Goal: Information Seeking & Learning: Learn about a topic

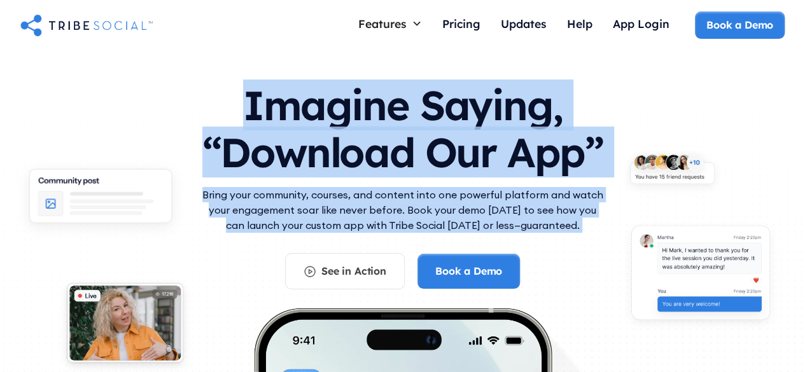
drag, startPoint x: 0, startPoint y: 0, endPoint x: 520, endPoint y: 116, distance: 532.5
click at [520, 116] on div "Imagine Saying, “Download Our App” Bring your community, courses, and content i…" at bounding box center [402, 179] width 407 height 220
click at [523, 111] on h1 "Imagine Saying, “Download Our App”" at bounding box center [402, 125] width 407 height 113
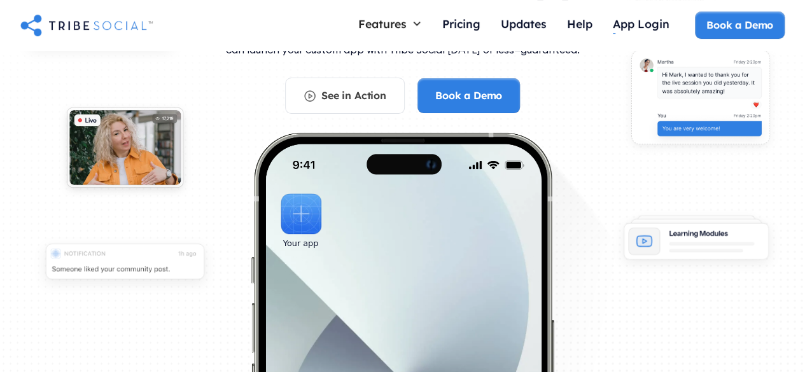
scroll to position [254, 0]
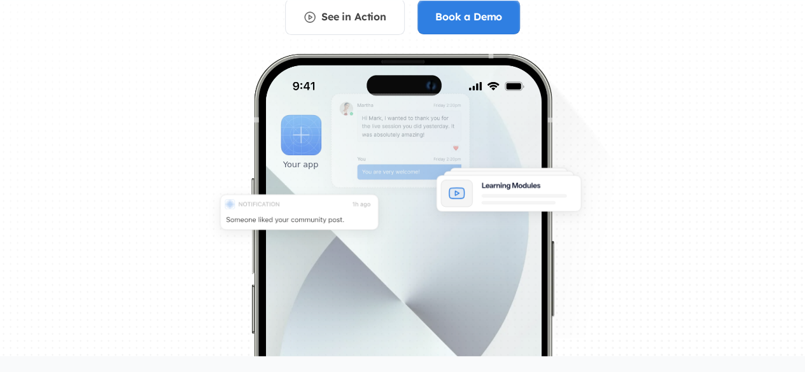
click at [434, 228] on section "Imagine Saying, “Download Our App” Bring your community, courses, and content i…" at bounding box center [402, 116] width 805 height 641
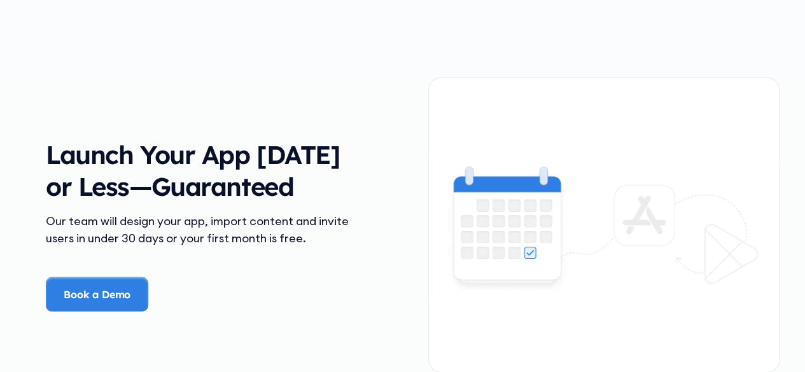
scroll to position [1817, 0]
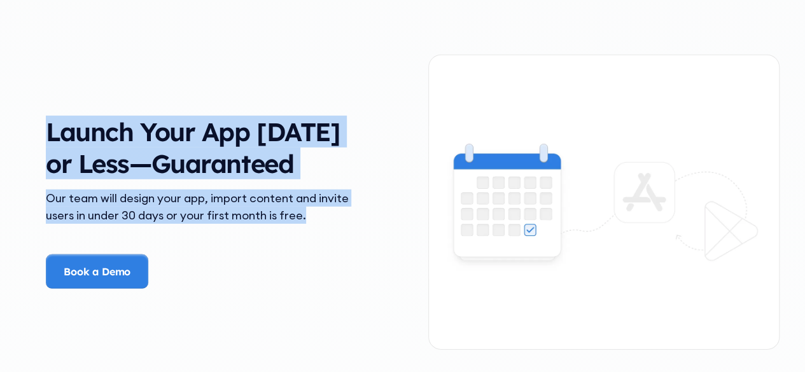
drag, startPoint x: 328, startPoint y: 235, endPoint x: 38, endPoint y: 124, distance: 310.5
click at [38, 124] on div "Launch Your App in 30 Days or Less—Guaranteed Our team will design your app, im…" at bounding box center [201, 202] width 352 height 173
drag, startPoint x: 38, startPoint y: 124, endPoint x: 330, endPoint y: 232, distance: 310.8
click at [330, 232] on div "Launch Your App in 30 Days or Less—Guaranteed Our team will design your app, im…" at bounding box center [201, 202] width 352 height 173
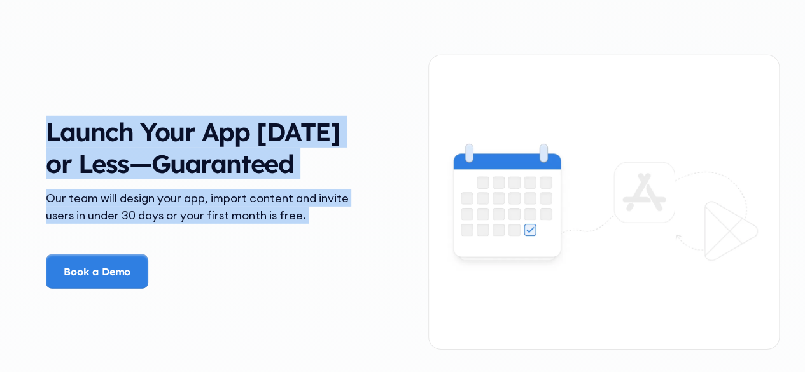
click at [330, 224] on div "Our team will design your app, import content and invite users in under 30 days…" at bounding box center [201, 207] width 311 height 34
drag, startPoint x: 165, startPoint y: 193, endPoint x: 16, endPoint y: 105, distance: 173.4
click at [16, 105] on div "The Problem Your Community Deserves Better Picture this—you’ve worked hard to b…" at bounding box center [402, 364] width 805 height 2873
drag, startPoint x: 67, startPoint y: 134, endPoint x: 316, endPoint y: 235, distance: 268.8
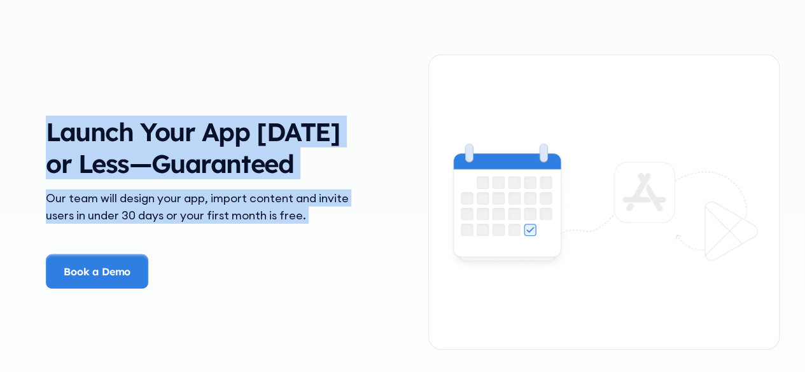
click at [316, 235] on div "The Problem Your Community Deserves Better Picture this—you’ve worked hard to b…" at bounding box center [402, 364] width 805 height 2873
click at [316, 224] on div "Our team will design your app, import content and invite users in under 30 days…" at bounding box center [201, 207] width 311 height 34
drag, startPoint x: 316, startPoint y: 235, endPoint x: 48, endPoint y: 121, distance: 291.3
click at [48, 121] on div "Launch Your App in 30 Days or Less—Guaranteed Our team will design your app, im…" at bounding box center [201, 202] width 352 height 173
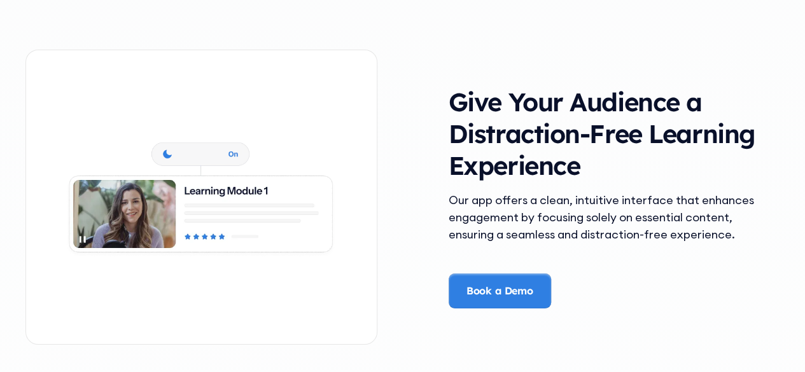
scroll to position [2199, 0]
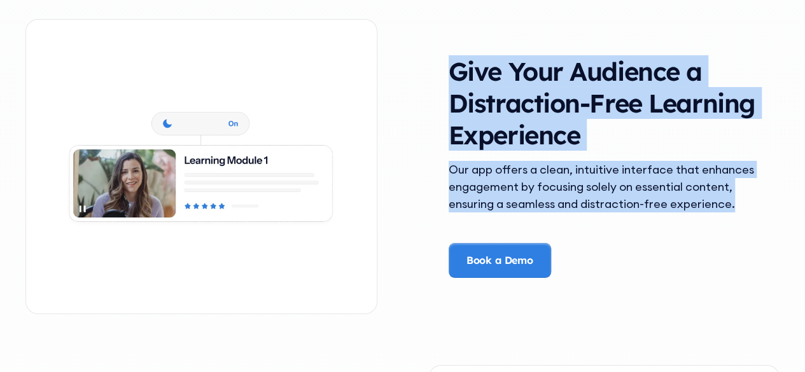
drag, startPoint x: 445, startPoint y: 62, endPoint x: 758, endPoint y: 203, distance: 343.4
click at [758, 203] on div "Give Your Audience a Distraction-Free Learning Experience Our app offers a clea…" at bounding box center [604, 166] width 352 height 222
drag, startPoint x: 576, startPoint y: 166, endPoint x: 438, endPoint y: 72, distance: 167.1
click at [438, 72] on div "Give Your Audience a Distraction-Free Learning Experience Our app offers a clea…" at bounding box center [604, 166] width 352 height 222
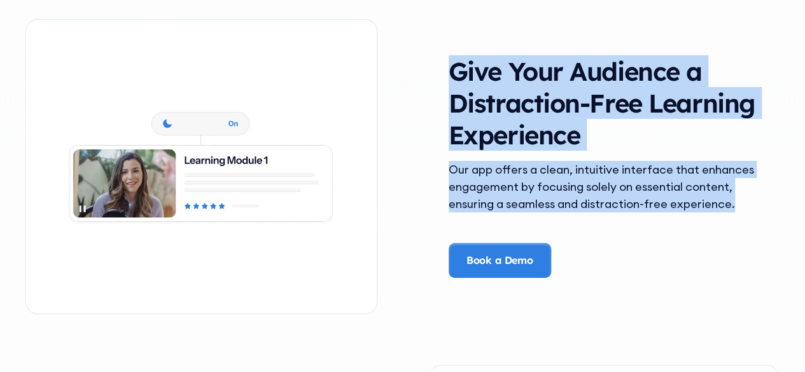
click at [438, 72] on div "Give Your Audience a Distraction-Free Learning Experience Our app offers a clea…" at bounding box center [604, 166] width 352 height 222
drag, startPoint x: 439, startPoint y: 72, endPoint x: 756, endPoint y: 219, distance: 349.5
click at [754, 221] on div "Give Your Audience a Distraction-Free Learning Experience Our app offers a clea…" at bounding box center [604, 166] width 352 height 222
click at [756, 219] on div "Our app offers a clean, intuitive interface that enhances engagement by focusin…" at bounding box center [604, 202] width 311 height 82
drag, startPoint x: 762, startPoint y: 205, endPoint x: 440, endPoint y: 50, distance: 356.6
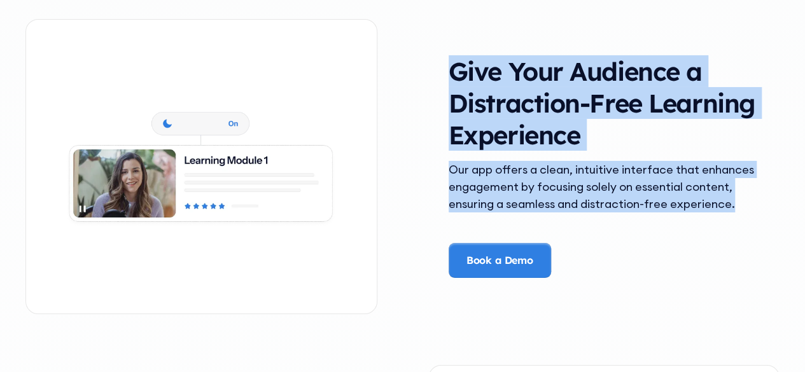
click at [440, 50] on div "Give Your Audience a Distraction-Free Learning Experience Our app offers a clea…" at bounding box center [402, 167] width 754 height 346
drag, startPoint x: 554, startPoint y: 108, endPoint x: 760, endPoint y: 204, distance: 228.3
click at [760, 204] on div "Give Your Audience a Distraction-Free Learning Experience Our app offers a clea…" at bounding box center [402, 167] width 754 height 346
click at [761, 205] on div "Give Your Audience a Distraction-Free Learning Experience Our app offers a clea…" at bounding box center [604, 166] width 352 height 222
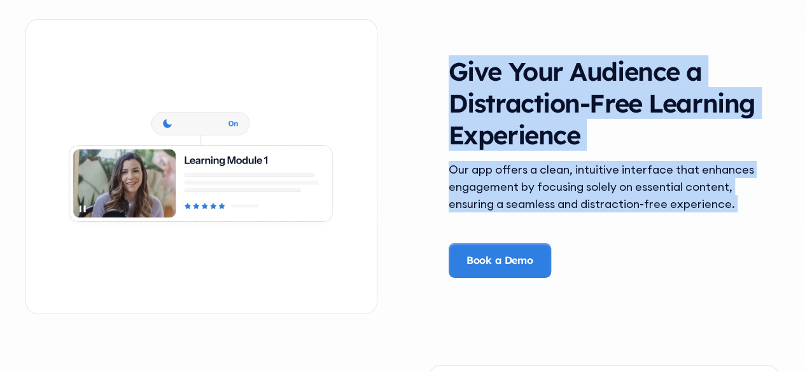
drag, startPoint x: 760, startPoint y: 205, endPoint x: 463, endPoint y: 78, distance: 323.0
click at [464, 79] on div "Give Your Audience a Distraction-Free Learning Experience Our app offers a clea…" at bounding box center [604, 166] width 352 height 222
click at [463, 78] on h3 "Give Your Audience a Distraction-Free Learning Experience" at bounding box center [604, 102] width 311 height 95
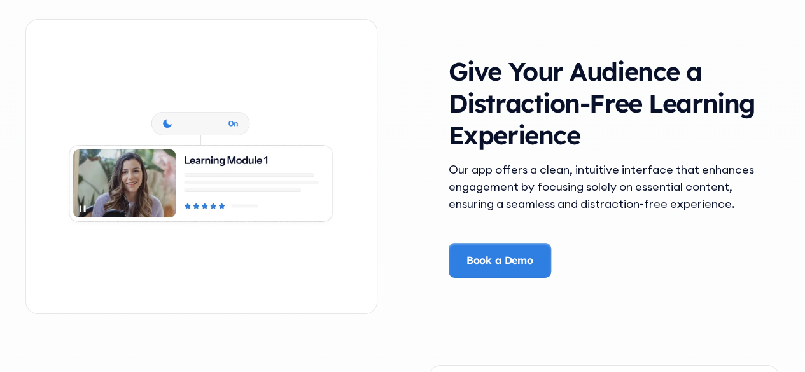
drag, startPoint x: 463, startPoint y: 78, endPoint x: 747, endPoint y: 204, distance: 310.7
click at [747, 204] on div "Give Your Audience a Distraction-Free Learning Experience Our app offers a clea…" at bounding box center [604, 166] width 352 height 222
click at [747, 204] on div "Our app offers a clean, intuitive interface that enhances engagement by focusin…" at bounding box center [604, 187] width 311 height 52
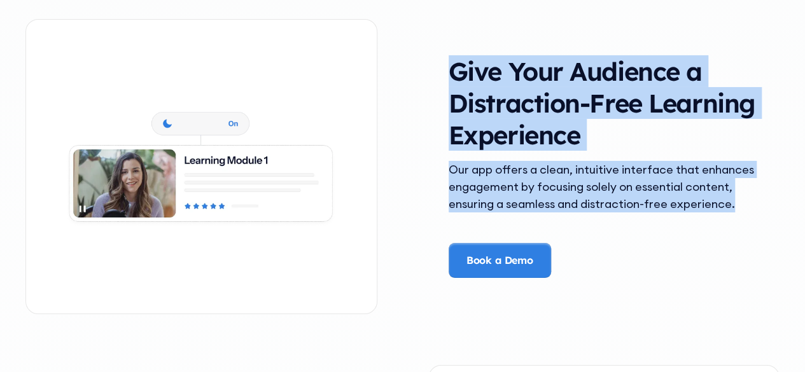
drag, startPoint x: 613, startPoint y: 170, endPoint x: 444, endPoint y: 57, distance: 203.1
click at [444, 57] on div "Give Your Audience a Distraction-Free Learning Experience Our app offers a clea…" at bounding box center [604, 166] width 352 height 222
click at [673, 131] on h3 "Give Your Audience a Distraction-Free Learning Experience" at bounding box center [604, 102] width 311 height 95
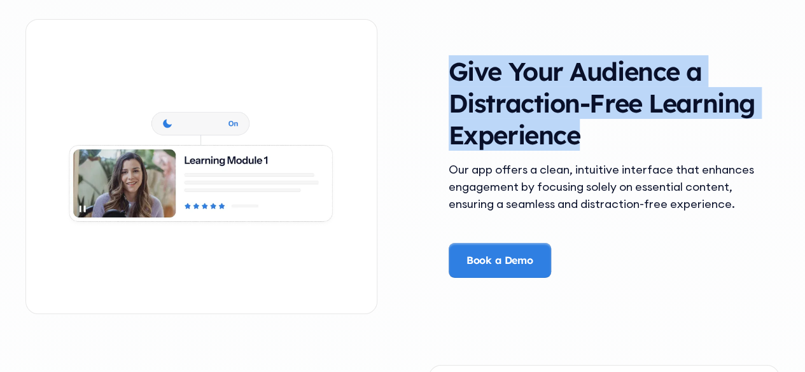
drag, startPoint x: 662, startPoint y: 136, endPoint x: 443, endPoint y: 53, distance: 233.4
click at [443, 53] on div "Give Your Audience a Distraction-Free Learning Experience Our app offers a clea…" at bounding box center [402, 167] width 754 height 346
click at [444, 52] on div "Give Your Audience a Distraction-Free Learning Experience Our app offers a clea…" at bounding box center [402, 167] width 754 height 346
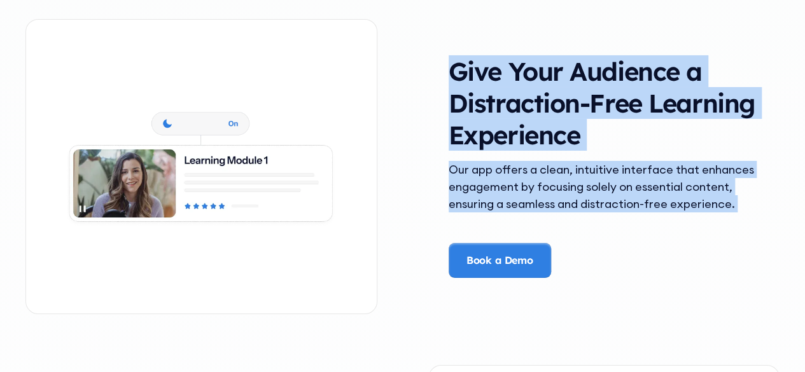
drag, startPoint x: 444, startPoint y: 52, endPoint x: 795, endPoint y: 225, distance: 391.5
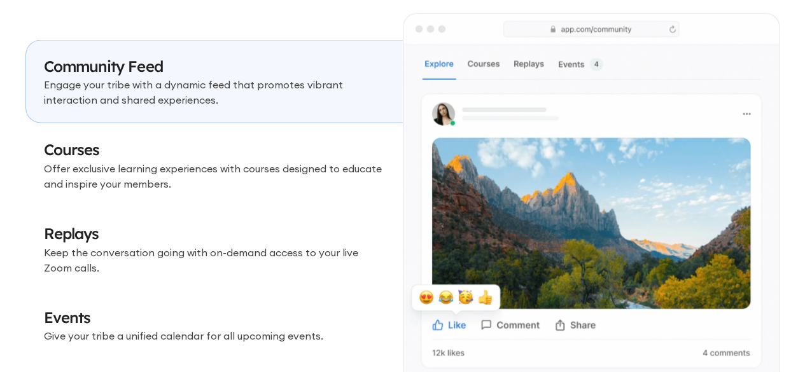
scroll to position [3789, 0]
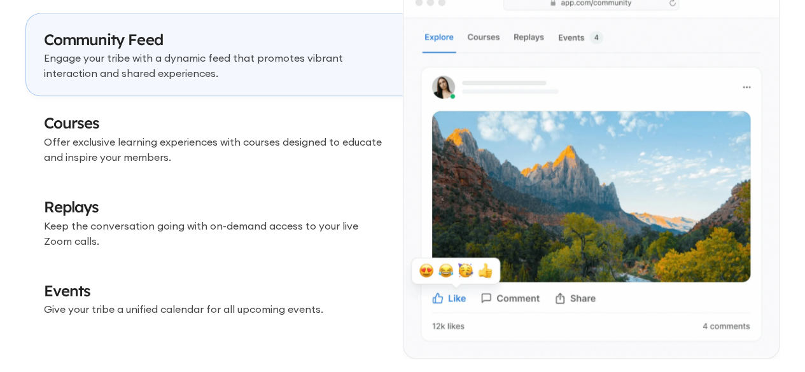
click at [320, 128] on h3 "Courses" at bounding box center [214, 124] width 341 height 22
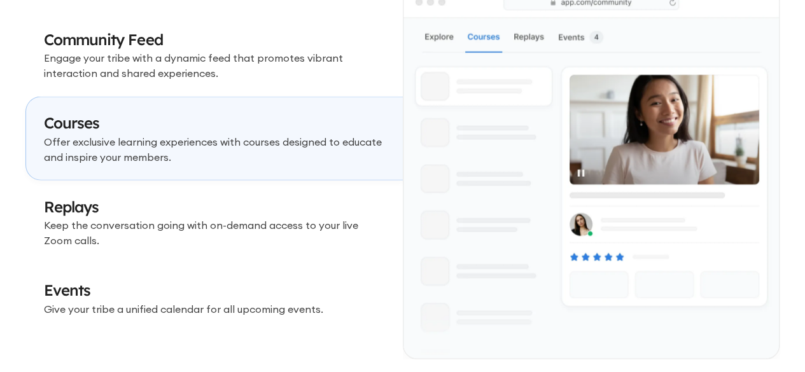
click at [312, 76] on p "Engage your tribe with a dynamic feed that promotes vibrant interaction and sha…" at bounding box center [214, 65] width 341 height 31
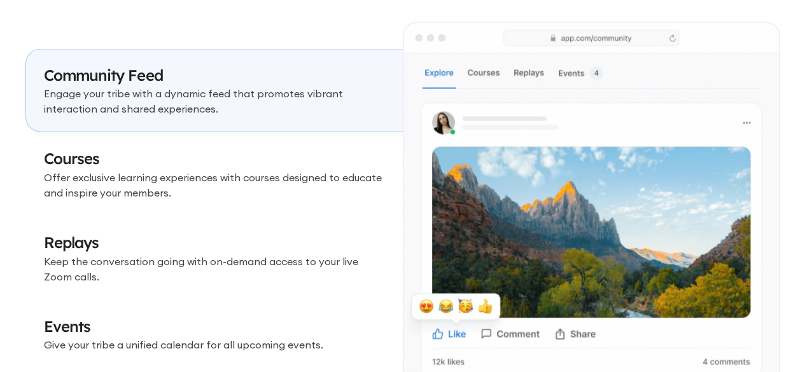
scroll to position [3726, 0]
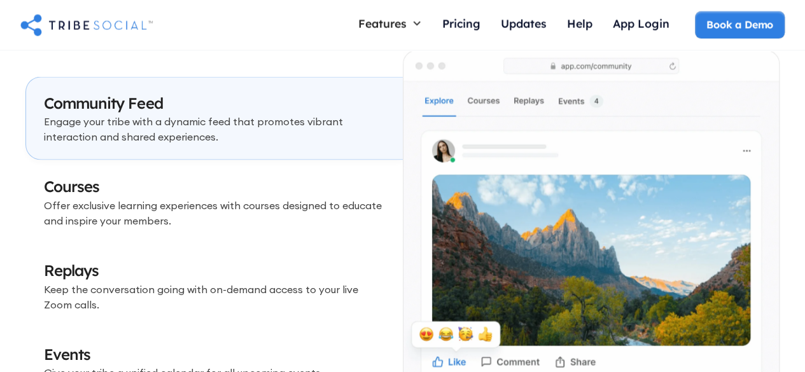
click at [490, 97] on img at bounding box center [591, 237] width 376 height 372
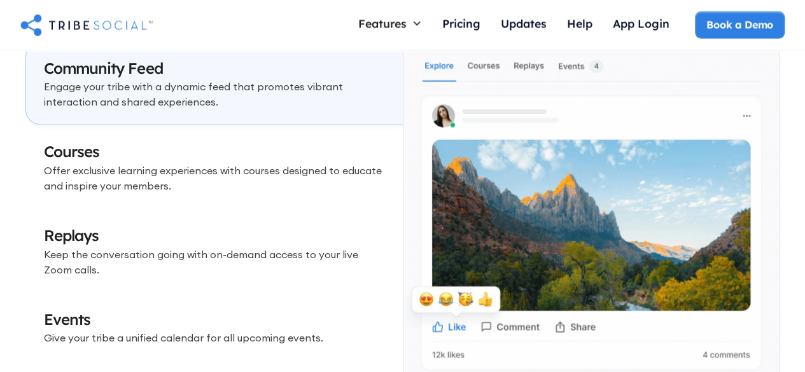
scroll to position [3789, 0]
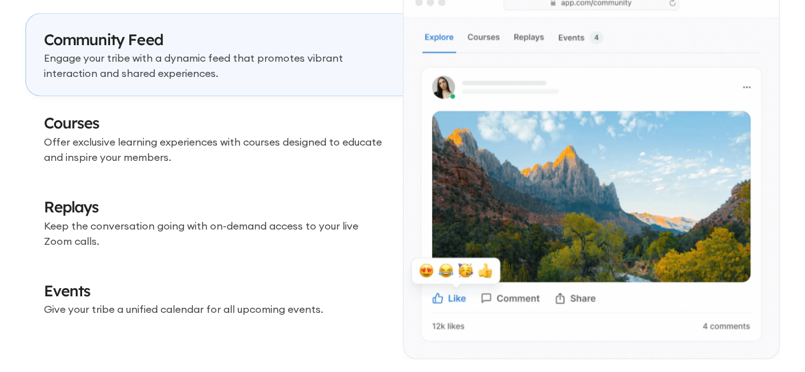
click at [321, 148] on p "Offer exclusive learning experiences with courses designed to educate and inspi…" at bounding box center [214, 149] width 341 height 31
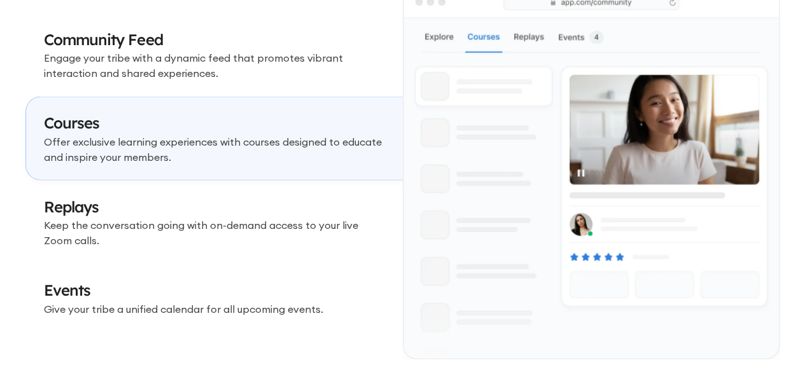
scroll to position [3853, 0]
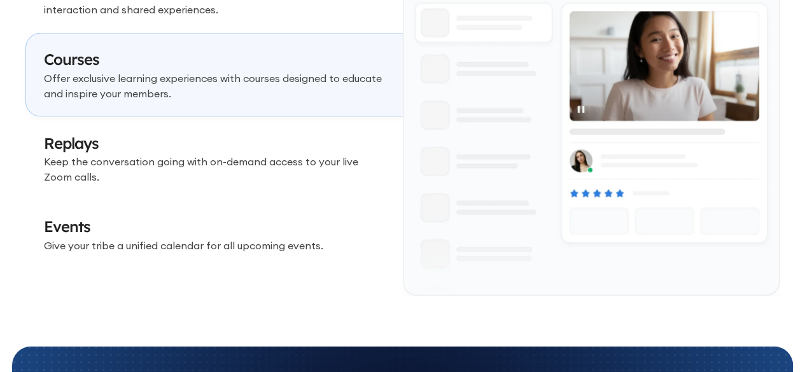
click at [330, 154] on p "Keep the conversation going with on-demand access to your live Zoom calls." at bounding box center [214, 169] width 341 height 31
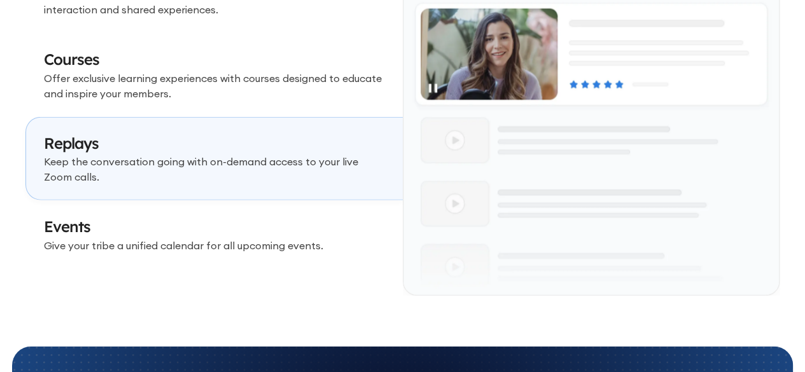
click at [317, 225] on h3 "Events" at bounding box center [214, 227] width 341 height 22
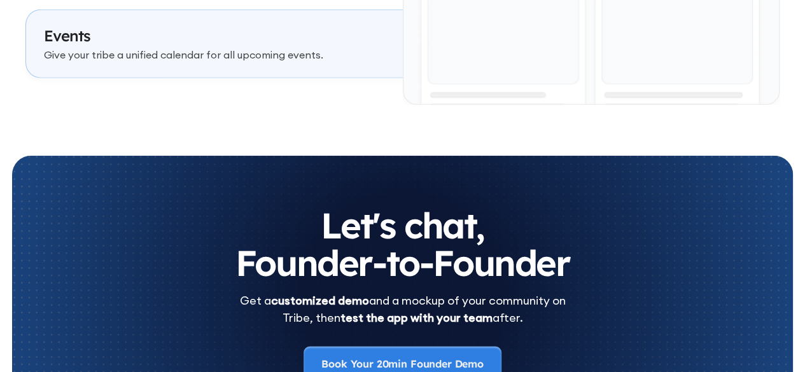
scroll to position [4235, 0]
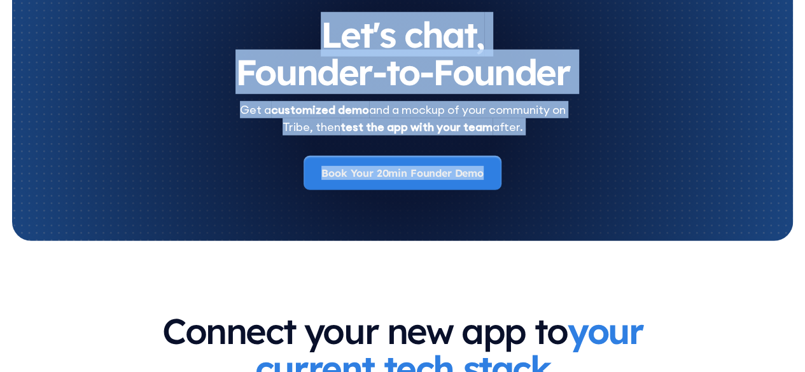
drag, startPoint x: 529, startPoint y: 136, endPoint x: 245, endPoint y: 34, distance: 302.1
click at [245, 34] on div "Let's chat, Founder-to-Founder Get a customized demo and a mockup of your commu…" at bounding box center [403, 103] width 730 height 174
click at [245, 34] on h2 "Let's chat, Founder-to-Founder" at bounding box center [403, 53] width 730 height 75
drag, startPoint x: 245, startPoint y: 34, endPoint x: 565, endPoint y: 129, distance: 333.8
click at [565, 129] on div "Let's chat, Founder-to-Founder Get a customized demo and a mockup of your commu…" at bounding box center [403, 103] width 730 height 174
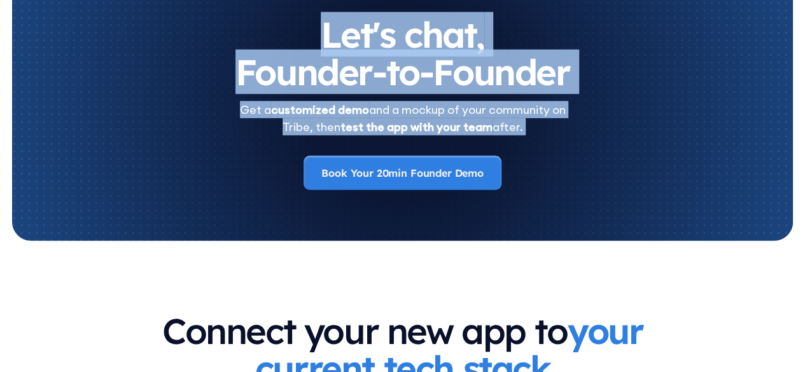
click at [565, 129] on div "Get a customized demo and a mockup of your community on Tribe, then test the ap…" at bounding box center [403, 118] width 730 height 34
drag, startPoint x: 442, startPoint y: 113, endPoint x: 314, endPoint y: 37, distance: 148.1
click at [314, 37] on div "Let's chat, Founder-to-Founder Get a customized demo and a mockup of your commu…" at bounding box center [403, 103] width 730 height 174
click at [314, 36] on h2 "Let's chat, Founder-to-Founder" at bounding box center [403, 53] width 730 height 75
drag, startPoint x: 314, startPoint y: 36, endPoint x: 574, endPoint y: 144, distance: 281.6
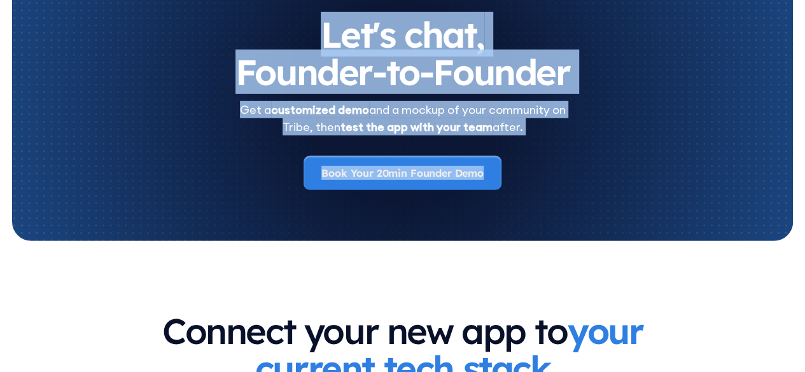
click at [572, 143] on div "Let's chat, Founder-to-Founder Get a customized demo and a mockup of your commu…" at bounding box center [403, 103] width 730 height 174
click at [579, 150] on div "Let's chat, Founder-to-Founder Get a customized demo and a mockup of your commu…" at bounding box center [403, 103] width 730 height 174
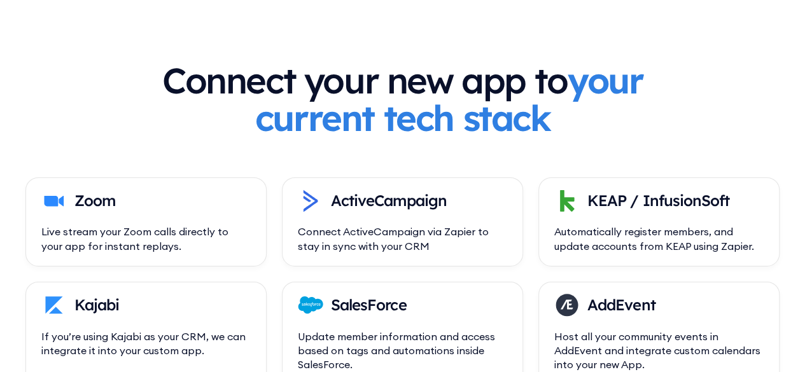
scroll to position [4489, 0]
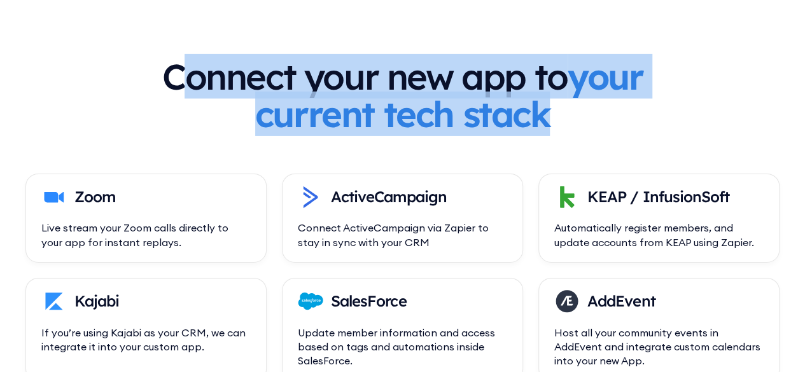
drag, startPoint x: 613, startPoint y: 122, endPoint x: 219, endPoint y: 52, distance: 400.7
click at [219, 52] on div "Connect your new app to your current tech stack Zoom Live stream your Zoom call…" at bounding box center [402, 235] width 805 height 456
drag, startPoint x: 219, startPoint y: 52, endPoint x: 609, endPoint y: 120, distance: 396.0
click at [607, 120] on div "Connect your new app to your current tech stack Zoom Live stream your Zoom call…" at bounding box center [402, 235] width 805 height 456
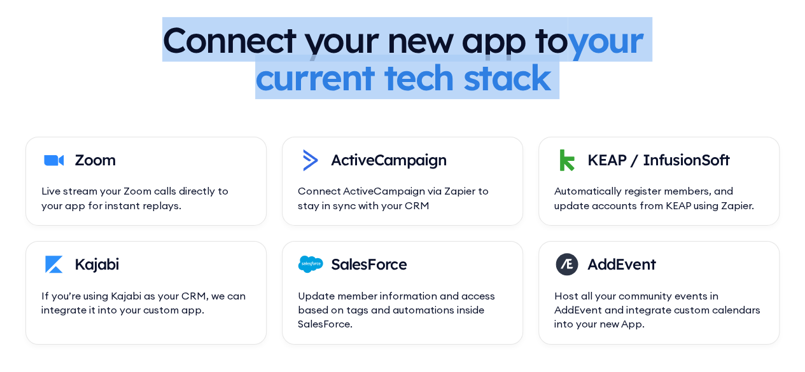
scroll to position [4616, 0]
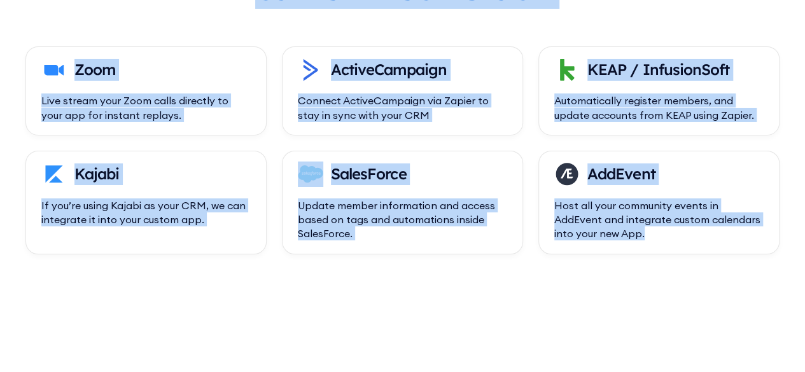
drag, startPoint x: 772, startPoint y: 259, endPoint x: 57, endPoint y: 15, distance: 755.7
click at [57, 15] on div "Connect your new app to your current tech stack Zoom Live stream your Zoom call…" at bounding box center [402, 108] width 805 height 456
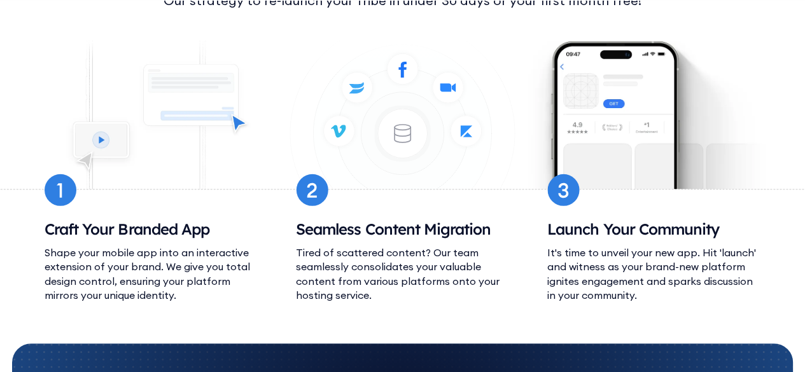
scroll to position [5062, 0]
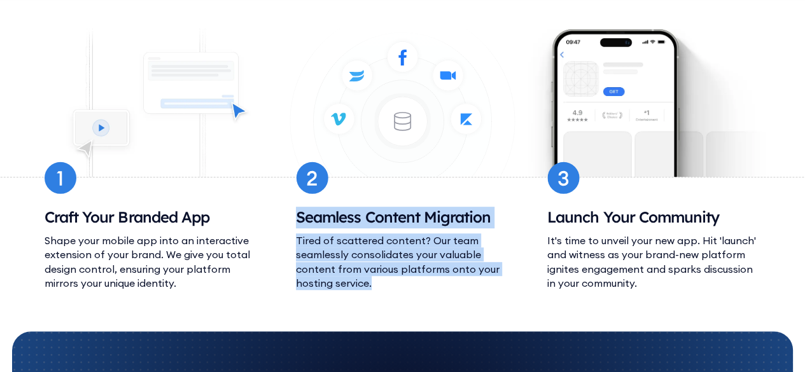
drag, startPoint x: 445, startPoint y: 287, endPoint x: 531, endPoint y: 220, distance: 108.8
click at [288, 200] on div "Your 30-day launch plan Our strategy to re-launch your Tribe in under 30 days o…" at bounding box center [402, 111] width 805 height 441
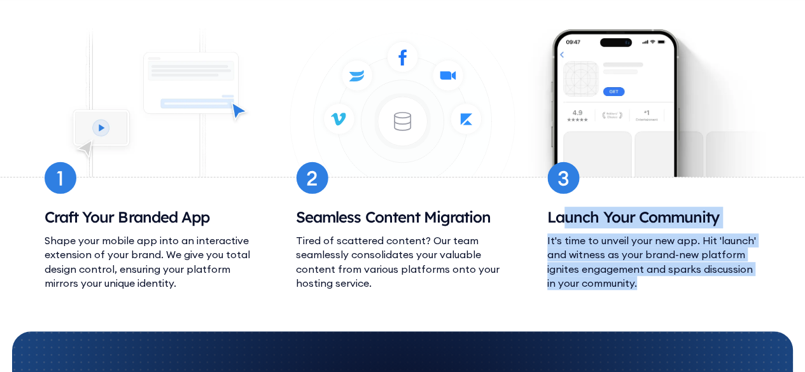
drag, startPoint x: 669, startPoint y: 297, endPoint x: 566, endPoint y: 200, distance: 141.8
click at [565, 200] on div "Your 30-day launch plan Our strategy to re-launch your Tribe in under 30 days o…" at bounding box center [402, 111] width 805 height 441
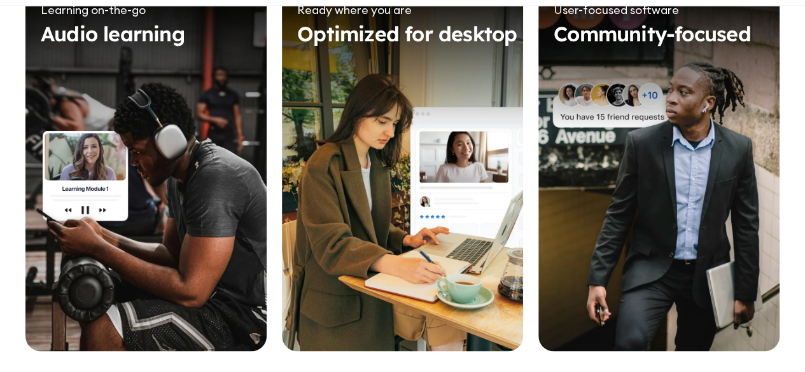
scroll to position [5825, 0]
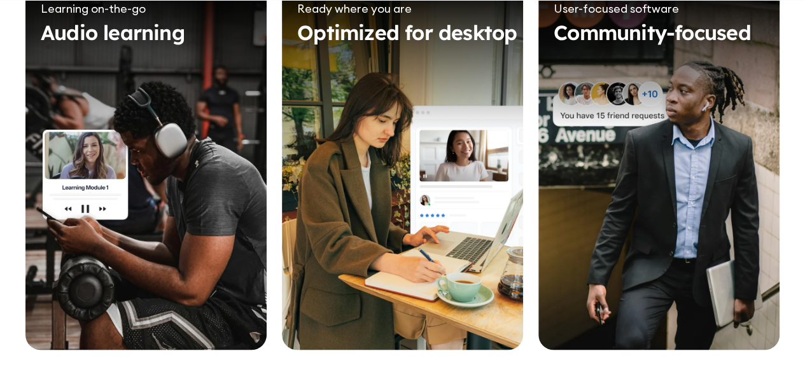
click at [235, 207] on div at bounding box center [145, 167] width 241 height 365
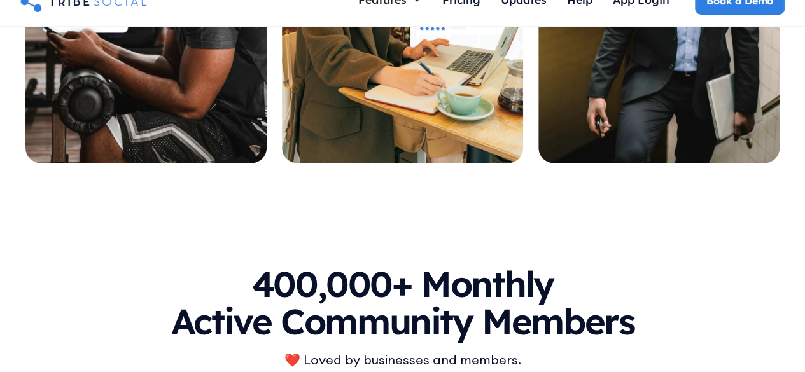
scroll to position [6143, 0]
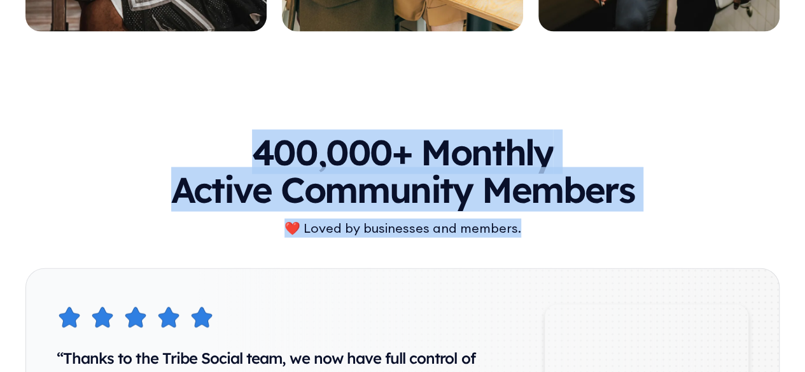
drag, startPoint x: 480, startPoint y: 214, endPoint x: 205, endPoint y: 131, distance: 287.8
click at [205, 131] on div "400,000+ Monthly Active Community Members ❤️ Loved by businesses and members. “…" at bounding box center [402, 376] width 805 height 587
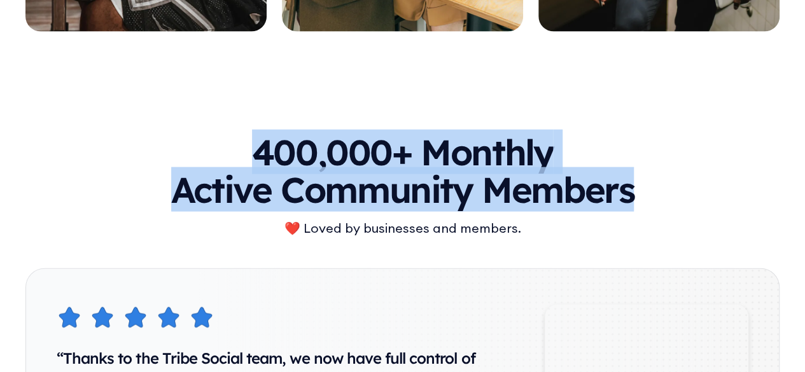
drag, startPoint x: 205, startPoint y: 131, endPoint x: 575, endPoint y: 218, distance: 379.6
click at [575, 218] on div "400,000+ Monthly Active Community Members ❤️ Loved by businesses and members. “…" at bounding box center [402, 376] width 805 height 587
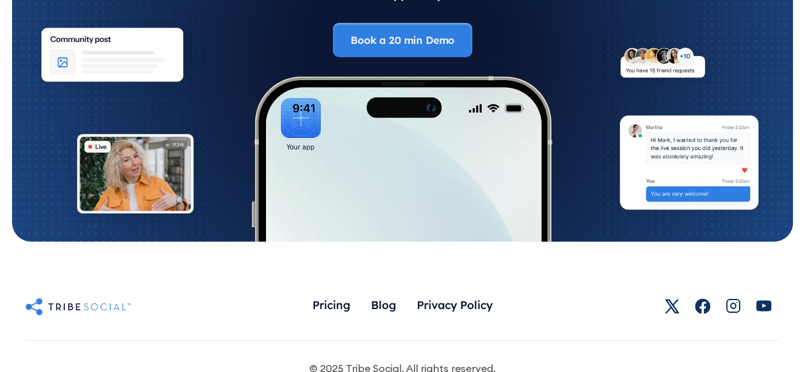
scroll to position [6976, 0]
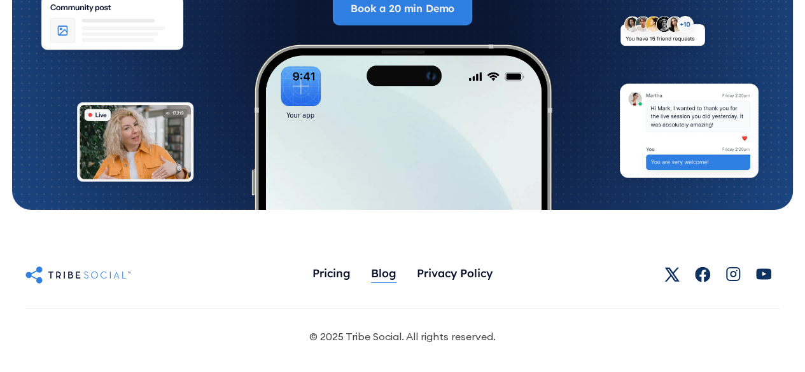
click at [383, 268] on div "Blog" at bounding box center [383, 273] width 25 height 14
click at [323, 270] on div "Pricing" at bounding box center [331, 273] width 38 height 14
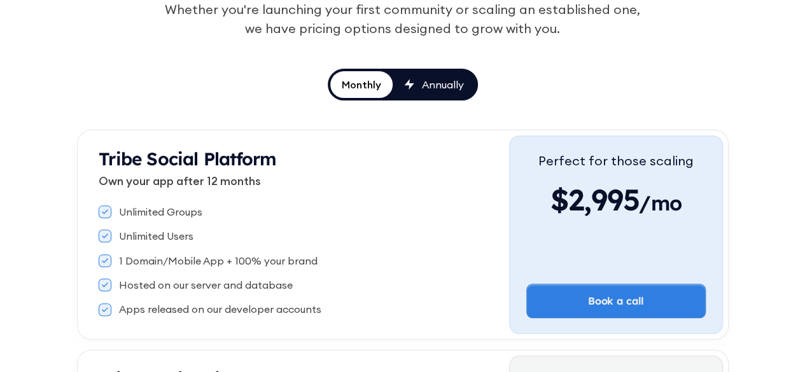
scroll to position [191, 0]
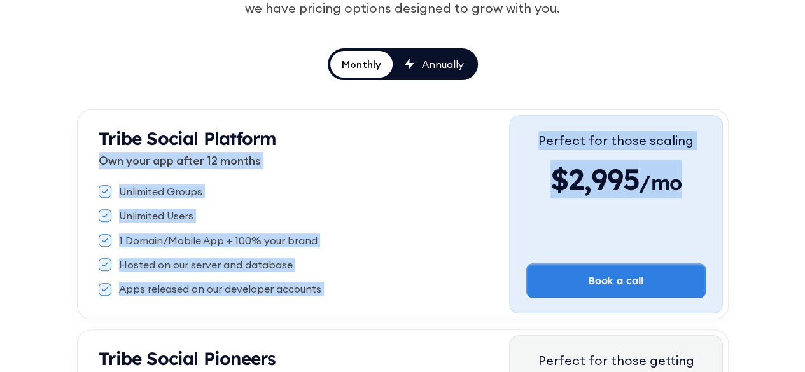
drag, startPoint x: 690, startPoint y: 188, endPoint x: 506, endPoint y: 134, distance: 190.9
click at [506, 134] on div "Tribe Social Platform Own your app after 12 months Unlimited Groups Unlimited U…" at bounding box center [402, 214] width 651 height 210
click at [342, 137] on h3 "Tribe Social Platform" at bounding box center [304, 138] width 410 height 22
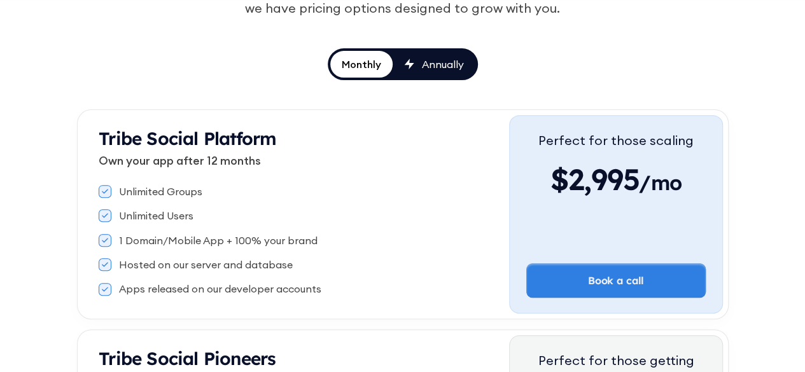
drag, startPoint x: 341, startPoint y: 136, endPoint x: 349, endPoint y: 139, distance: 8.0
click at [345, 137] on h3 "Tribe Social Platform" at bounding box center [304, 138] width 410 height 22
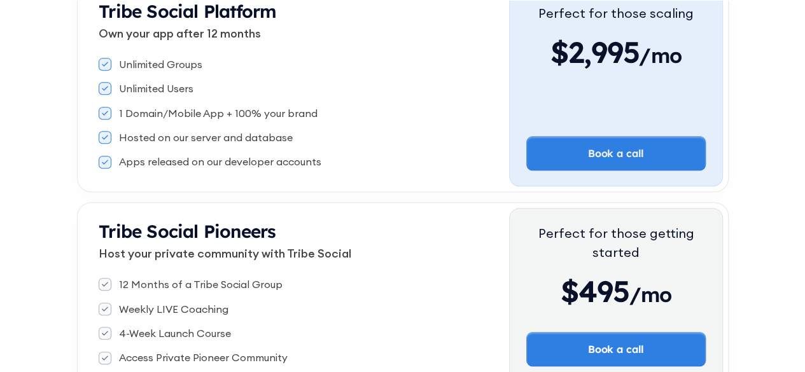
scroll to position [382, 0]
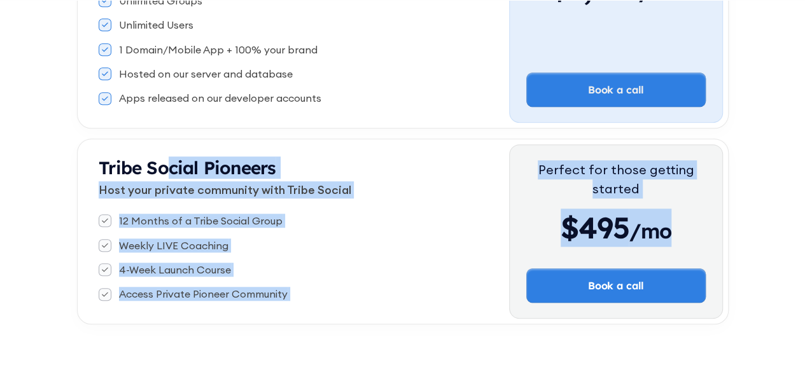
drag, startPoint x: 510, startPoint y: 221, endPoint x: 184, endPoint y: 141, distance: 335.3
click at [163, 148] on div "Tribe Social Pioneers Host your private community with Tribe Social 12 Months o…" at bounding box center [402, 232] width 651 height 186
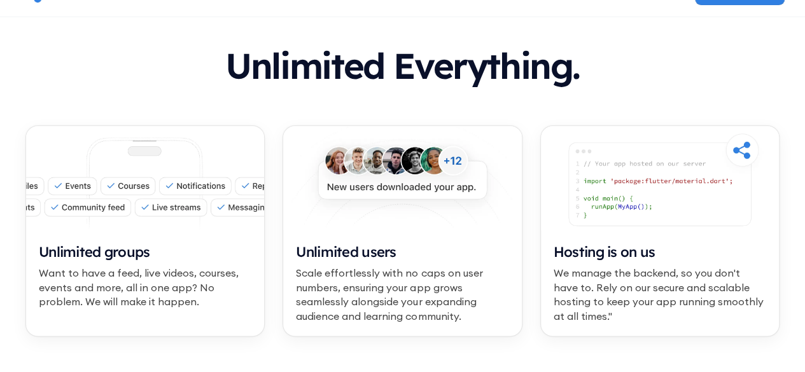
scroll to position [763, 0]
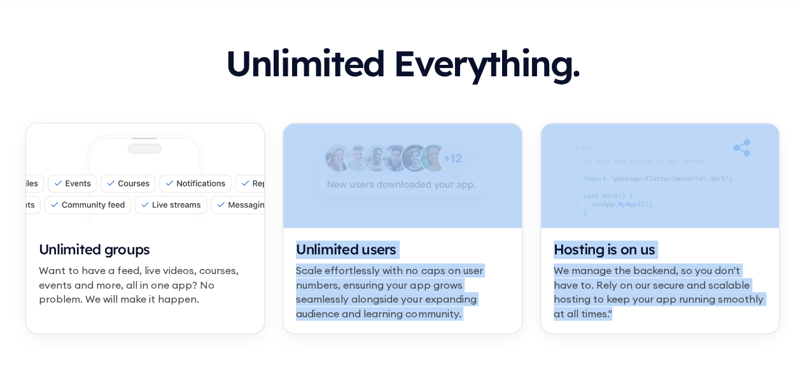
drag, startPoint x: 687, startPoint y: 310, endPoint x: 517, endPoint y: 229, distance: 188.1
click at [517, 231] on div "Unlimited groups Want to have a feed, live videos, courses, events and more, al…" at bounding box center [402, 237] width 754 height 229
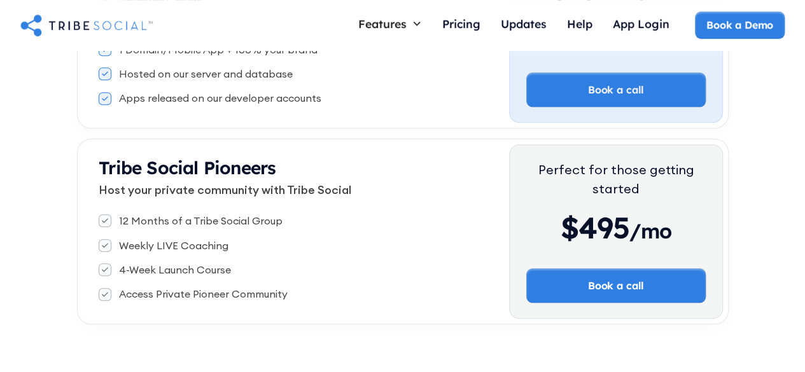
scroll to position [0, 0]
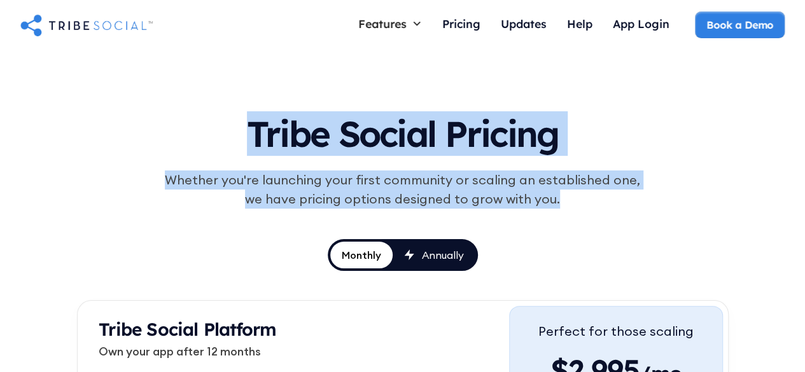
drag, startPoint x: 571, startPoint y: 202, endPoint x: 196, endPoint y: 116, distance: 384.9
click at [196, 116] on div "Tribe Social Pricing Whether you're launching your first community or scaling a…" at bounding box center [403, 181] width 590 height 158
click at [196, 116] on h1 "Tribe Social Pricing" at bounding box center [403, 131] width 590 height 59
drag, startPoint x: 196, startPoint y: 116, endPoint x: 582, endPoint y: 211, distance: 396.9
click at [582, 211] on div "Tribe Social Pricing Whether you're launching your first community or scaling a…" at bounding box center [403, 181] width 590 height 158
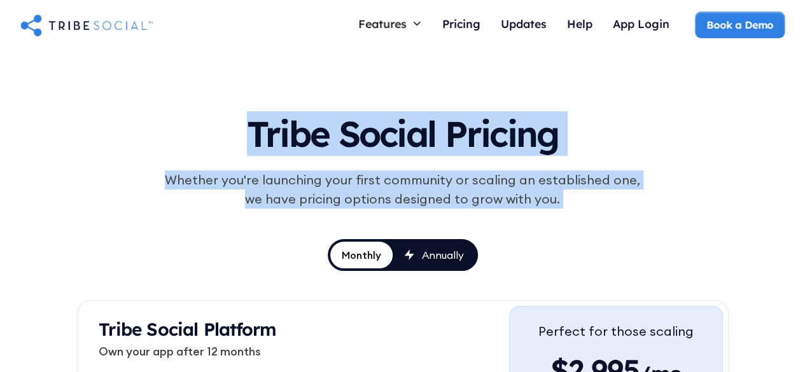
click at [585, 209] on div "Tribe Social Pricing Whether you're launching your first community or scaling a…" at bounding box center [403, 181] width 590 height 158
drag, startPoint x: 565, startPoint y: 205, endPoint x: 239, endPoint y: 133, distance: 334.3
click at [239, 133] on div "Tribe Social Pricing Whether you're launching your first community or scaling a…" at bounding box center [403, 181] width 590 height 158
click at [239, 133] on h1 "Tribe Social Pricing" at bounding box center [403, 131] width 590 height 59
drag, startPoint x: 239, startPoint y: 133, endPoint x: 576, endPoint y: 195, distance: 342.8
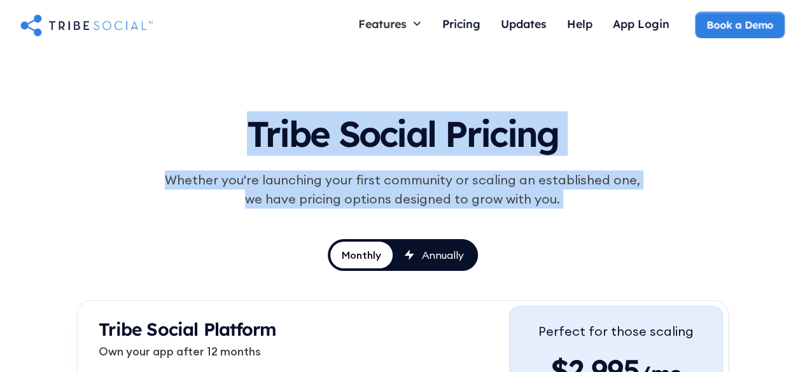
click at [576, 195] on div "Tribe Social Pricing Whether you're launching your first community or scaling a…" at bounding box center [403, 181] width 590 height 158
click at [576, 195] on div "Whether you're launching your first community or scaling an established one, we…" at bounding box center [402, 190] width 489 height 38
drag, startPoint x: 576, startPoint y: 195, endPoint x: 229, endPoint y: 116, distance: 355.6
click at [229, 116] on div "Tribe Social Pricing Whether you're launching your first community or scaling a…" at bounding box center [403, 181] width 590 height 158
click at [237, 110] on h1 "Tribe Social Pricing" at bounding box center [403, 131] width 590 height 59
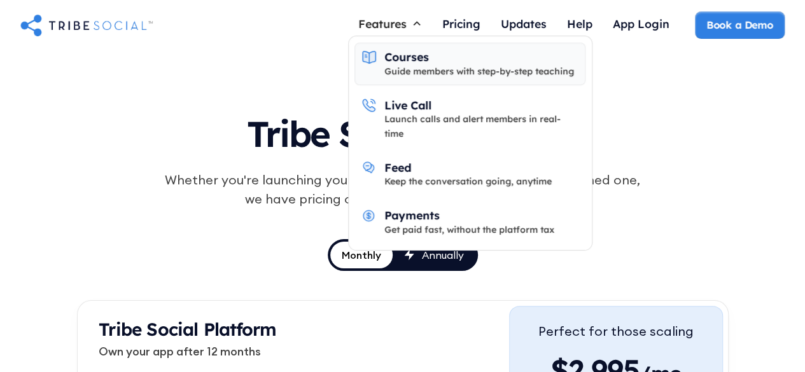
click at [459, 68] on div "Guide members with step-by-step teaching" at bounding box center [479, 71] width 190 height 14
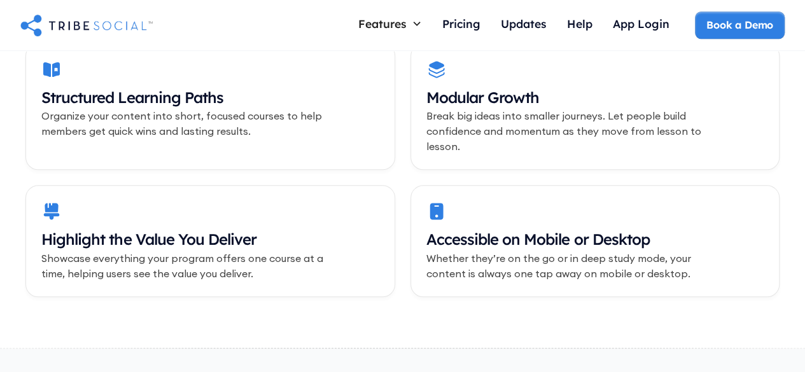
scroll to position [509, 0]
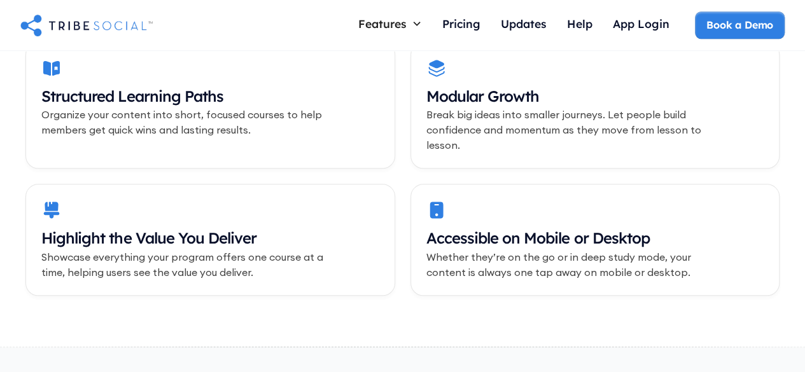
click at [155, 117] on p "Organize your content into short, focused courses to help members get quick win…" at bounding box center [193, 122] width 305 height 31
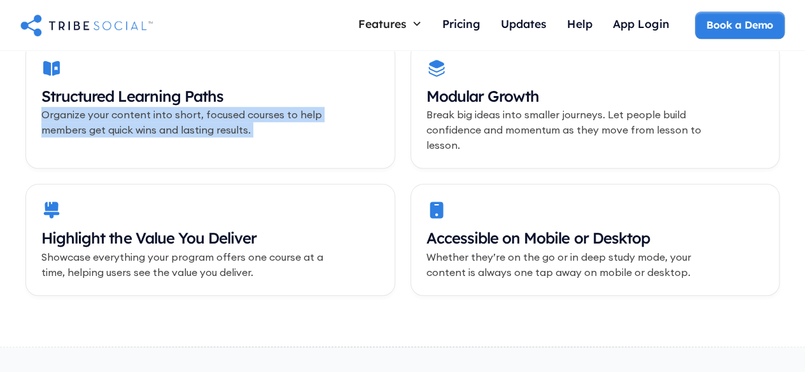
click at [155, 117] on p "Organize your content into short, focused courses to help members get quick win…" at bounding box center [193, 122] width 305 height 31
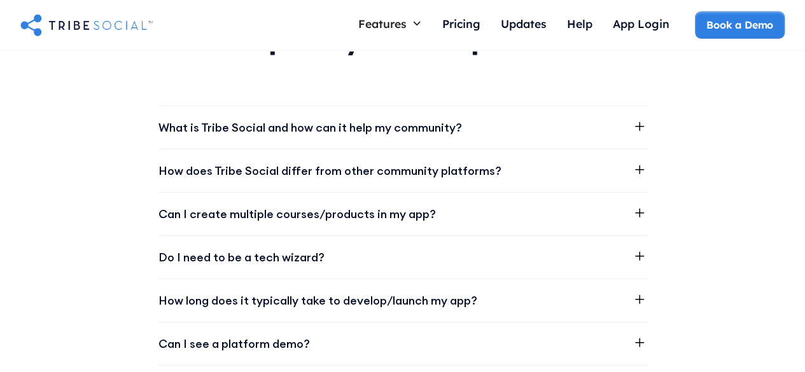
scroll to position [1591, 0]
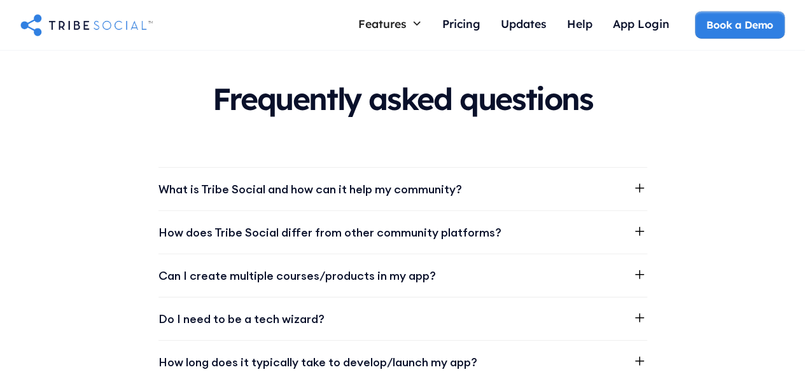
click at [427, 181] on div "What is Tribe Social and how can it help my community?" at bounding box center [309, 189] width 303 height 17
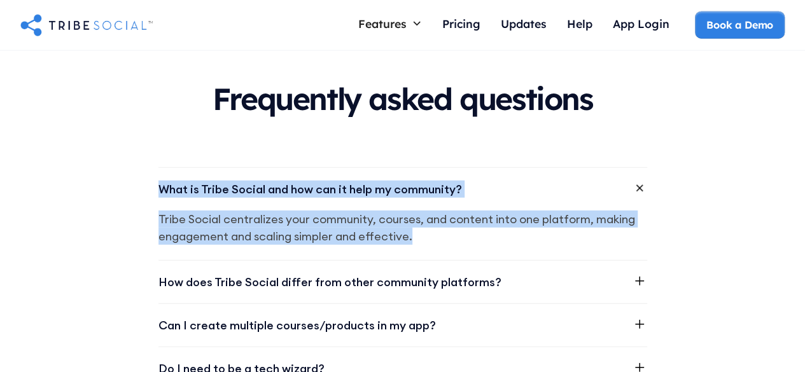
drag, startPoint x: 449, startPoint y: 221, endPoint x: 139, endPoint y: 179, distance: 312.7
click at [139, 179] on div "Frequently asked questions What is Tribe Social and how can it help my communit…" at bounding box center [402, 349] width 805 height 636
click at [148, 151] on div "Frequently asked questions What is Tribe Social and how can it help my communit…" at bounding box center [402, 349] width 805 height 636
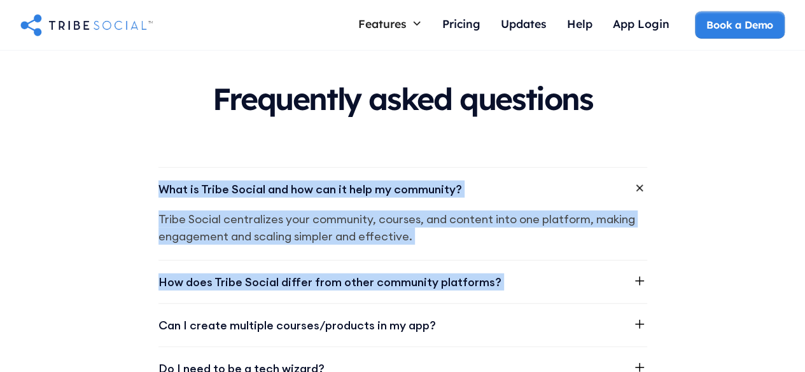
drag, startPoint x: 148, startPoint y: 151, endPoint x: 512, endPoint y: 257, distance: 378.5
click at [508, 257] on div "Frequently asked questions What is Tribe Social and how can it help my communit…" at bounding box center [402, 349] width 805 height 636
click at [522, 261] on div "How does Tribe Social differ from other community platforms?" at bounding box center [402, 282] width 489 height 43
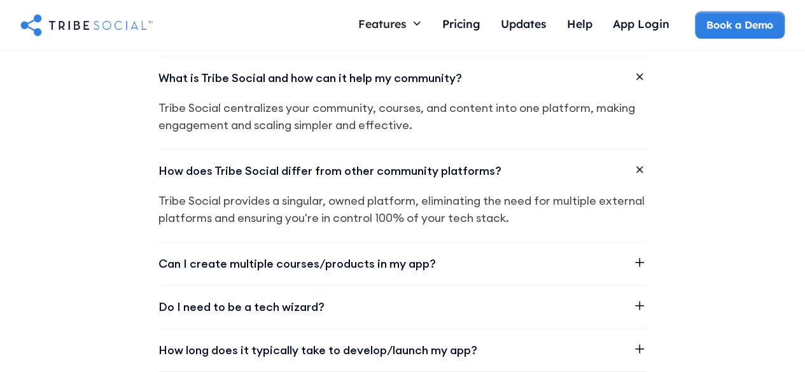
scroll to position [1718, 0]
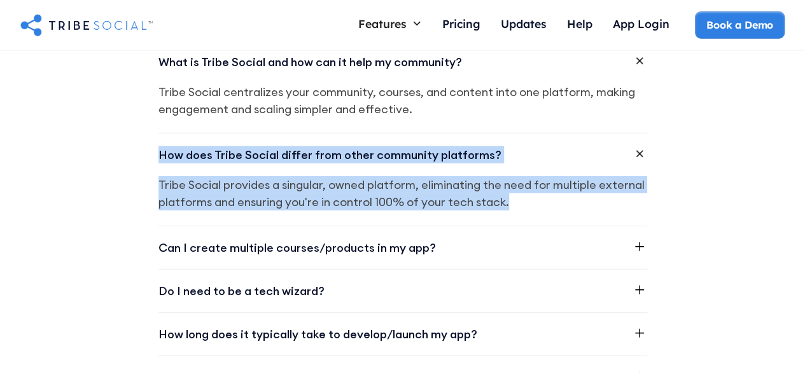
drag, startPoint x: 519, startPoint y: 189, endPoint x: 130, endPoint y: 141, distance: 392.3
click at [130, 141] on div "Frequently asked questions What is Tribe Social and how can it help my communit…" at bounding box center [402, 245] width 805 height 685
click at [148, 162] on div "Frequently asked questions What is Tribe Social and how can it help my communit…" at bounding box center [402, 245] width 805 height 685
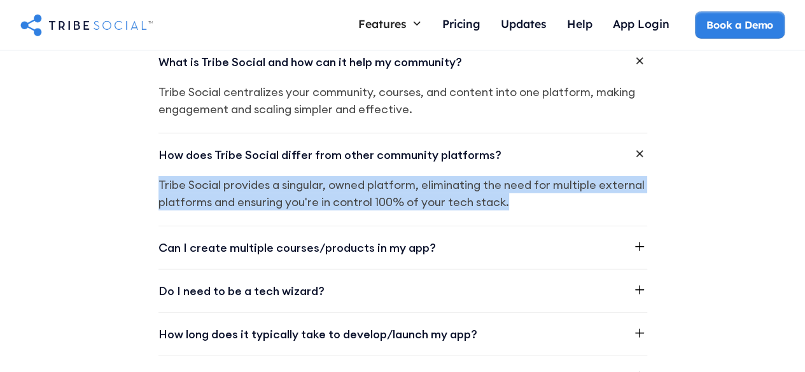
drag, startPoint x: 155, startPoint y: 170, endPoint x: 543, endPoint y: 195, distance: 388.9
click at [543, 195] on div "Frequently asked questions What is Tribe Social and how can it help my communit…" at bounding box center [402, 245] width 805 height 685
click at [543, 195] on div "Tribe Social provides a singular, owned platform, eliminating the need for mult…" at bounding box center [402, 201] width 489 height 50
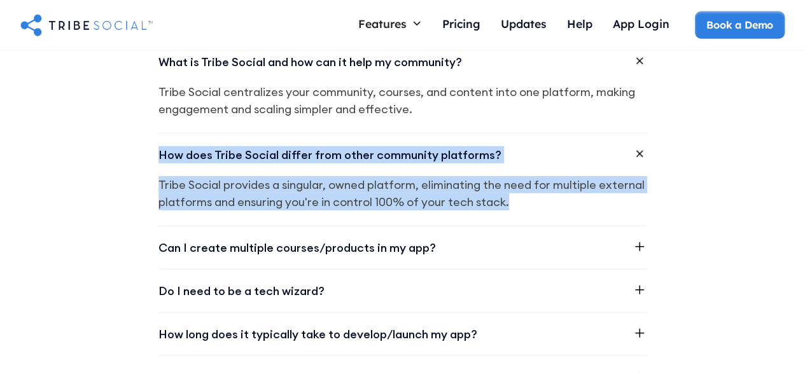
drag, startPoint x: 245, startPoint y: 172, endPoint x: 102, endPoint y: 156, distance: 144.0
click at [102, 156] on div "Frequently asked questions What is Tribe Social and how can it help my communit…" at bounding box center [402, 245] width 805 height 685
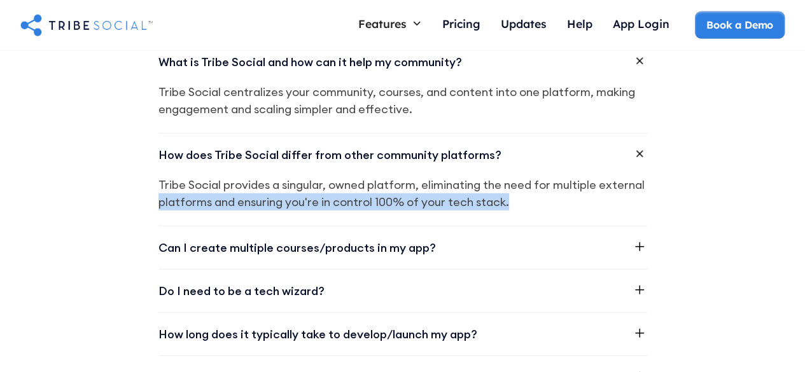
drag, startPoint x: 131, startPoint y: 179, endPoint x: 537, endPoint y: 188, distance: 406.0
click at [537, 188] on div "Frequently asked questions What is Tribe Social and how can it help my communit…" at bounding box center [402, 245] width 805 height 685
click at [537, 188] on p "Tribe Social provides a singular, owned platform, eliminating the need for mult…" at bounding box center [402, 193] width 489 height 34
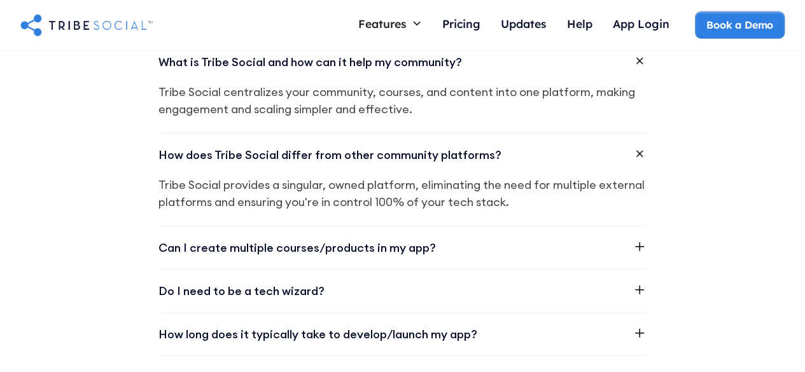
click at [560, 228] on div "Can I create multiple courses/products in my app?" at bounding box center [402, 247] width 489 height 43
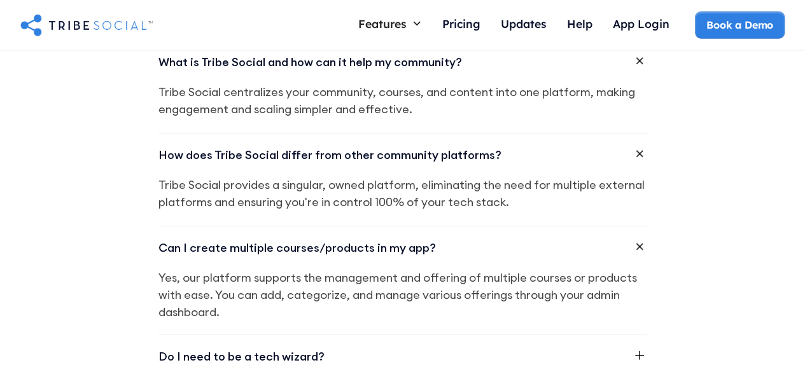
scroll to position [1781, 0]
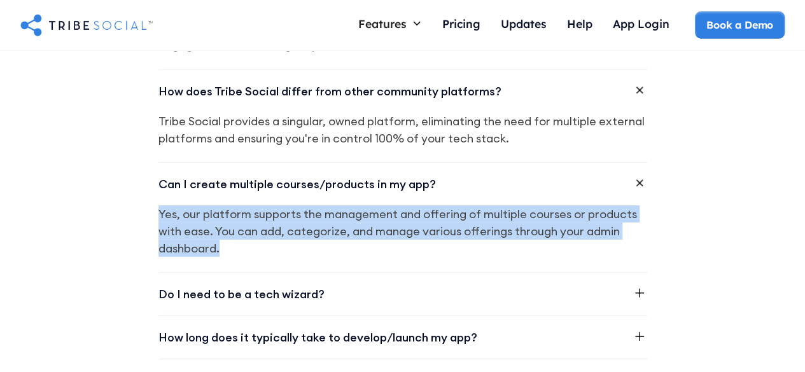
drag, startPoint x: 548, startPoint y: 234, endPoint x: 443, endPoint y: 171, distance: 123.3
click at [443, 171] on div "Can I create multiple courses/products in my app? Yes, our platform supports th…" at bounding box center [402, 217] width 489 height 110
click at [439, 214] on p "Yes, our platform supports the management and offering of multiple courses or p…" at bounding box center [402, 231] width 489 height 52
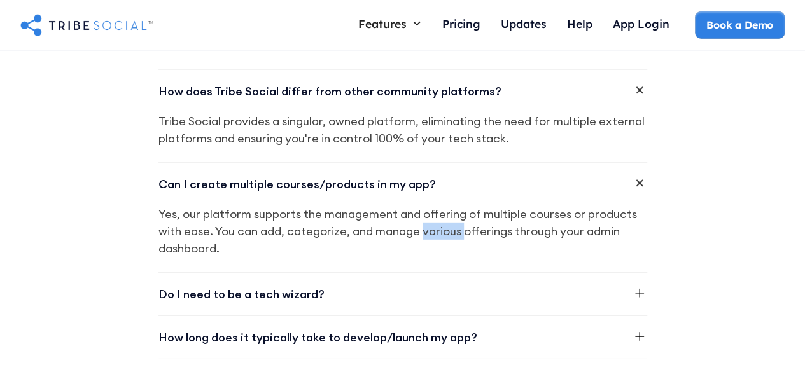
click at [439, 214] on p "Yes, our platform supports the management and offering of multiple courses or p…" at bounding box center [402, 231] width 489 height 52
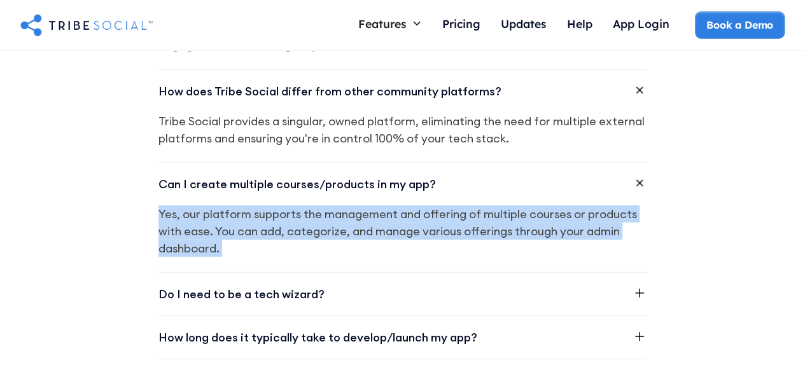
click at [439, 214] on p "Yes, our platform supports the management and offering of multiple courses or p…" at bounding box center [402, 231] width 489 height 52
click at [592, 232] on p "Yes, our platform supports the management and offering of multiple courses or p…" at bounding box center [402, 231] width 489 height 52
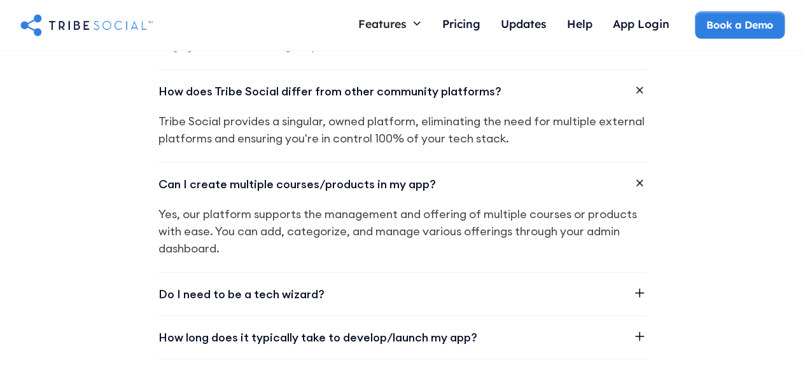
click at [592, 232] on p "Yes, our platform supports the management and offering of multiple courses or p…" at bounding box center [402, 231] width 489 height 52
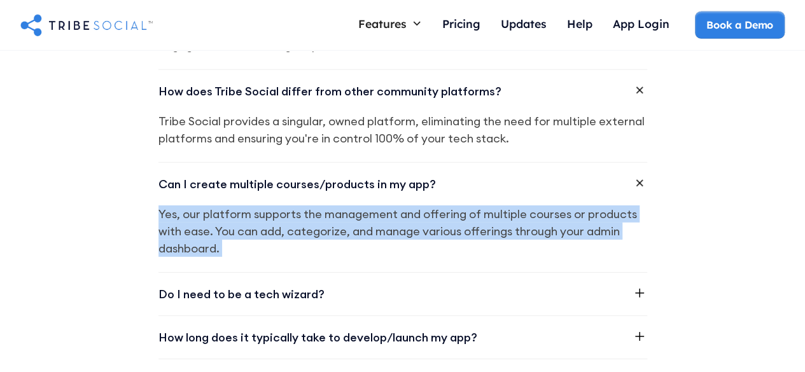
click at [592, 232] on p "Yes, our platform supports the management and offering of multiple courses or p…" at bounding box center [402, 231] width 489 height 52
click at [533, 229] on p "Yes, our platform supports the management and offering of multiple courses or p…" at bounding box center [402, 231] width 489 height 52
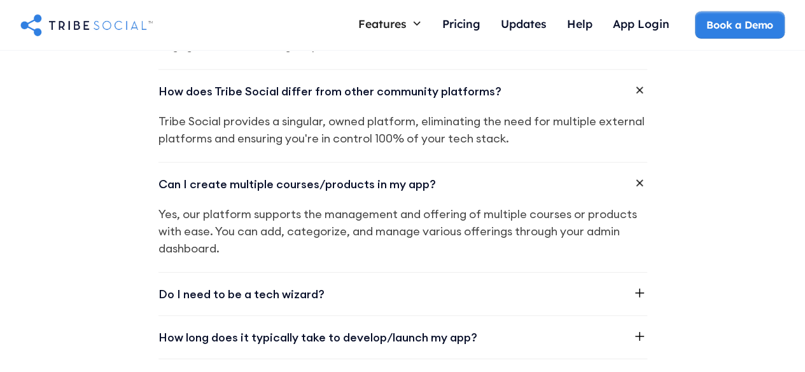
click at [533, 229] on p "Yes, our platform supports the management and offering of multiple courses or p…" at bounding box center [402, 231] width 489 height 52
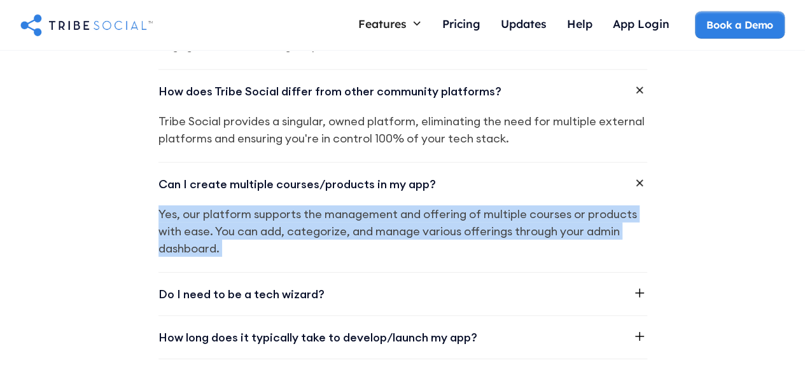
click at [533, 229] on p "Yes, our platform supports the management and offering of multiple courses or p…" at bounding box center [402, 231] width 489 height 52
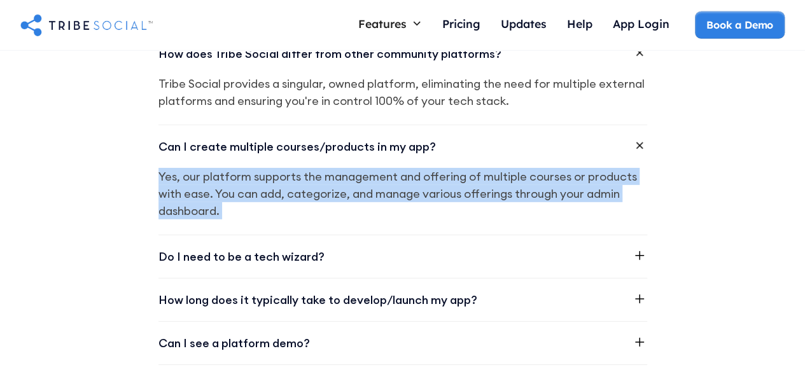
scroll to position [1845, 0]
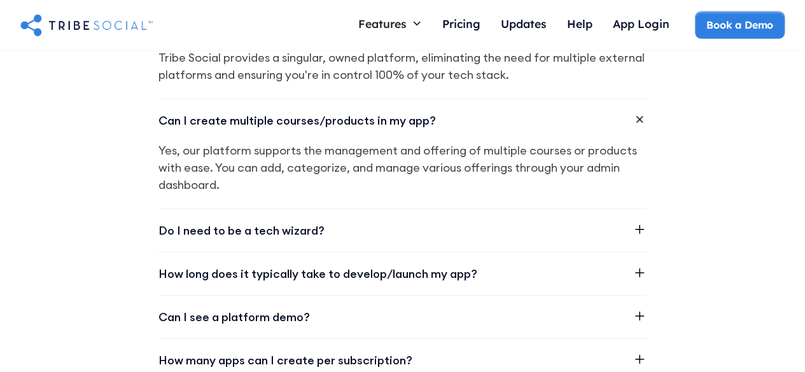
click at [527, 218] on div "Do I need to be a tech wizard?" at bounding box center [402, 230] width 489 height 43
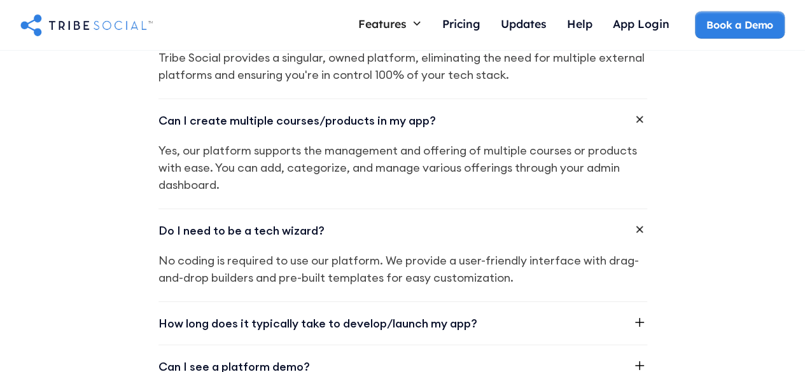
click at [457, 232] on div "Do I need to be a tech wizard?" at bounding box center [402, 230] width 489 height 43
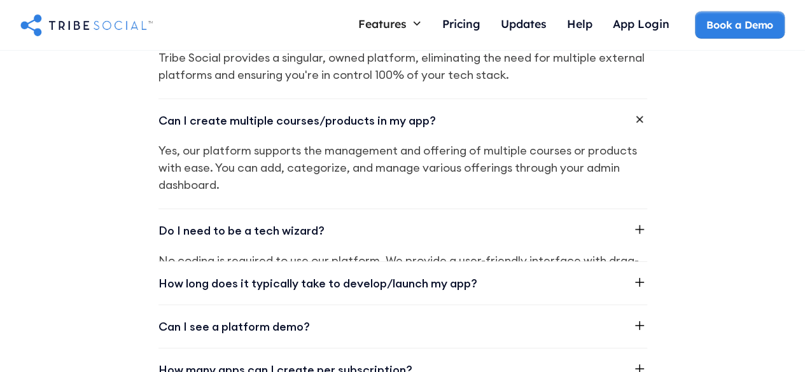
click at [457, 232] on div "Do I need to be a tech wizard?" at bounding box center [402, 230] width 489 height 43
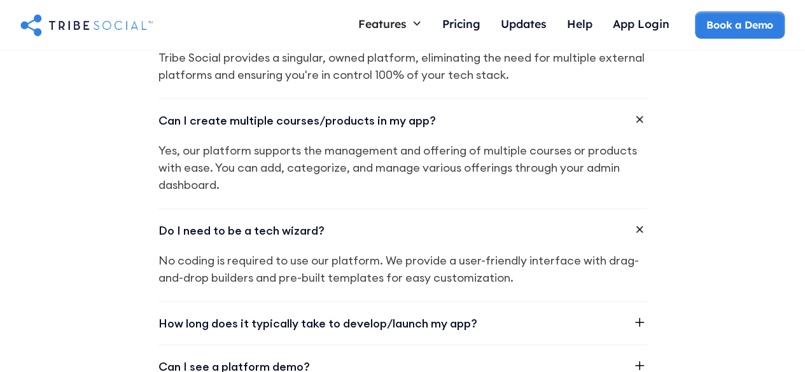
click at [466, 252] on p "No coding is required to use our platform. We provide a user-friendly interface…" at bounding box center [402, 269] width 489 height 34
click at [421, 252] on p "No coding is required to use our platform. We provide a user-friendly interface…" at bounding box center [402, 269] width 489 height 34
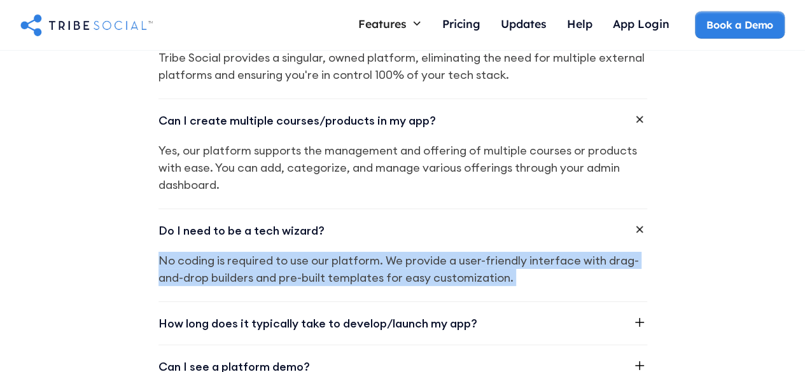
click at [421, 252] on p "No coding is required to use our platform. We provide a user-friendly interface…" at bounding box center [402, 269] width 489 height 34
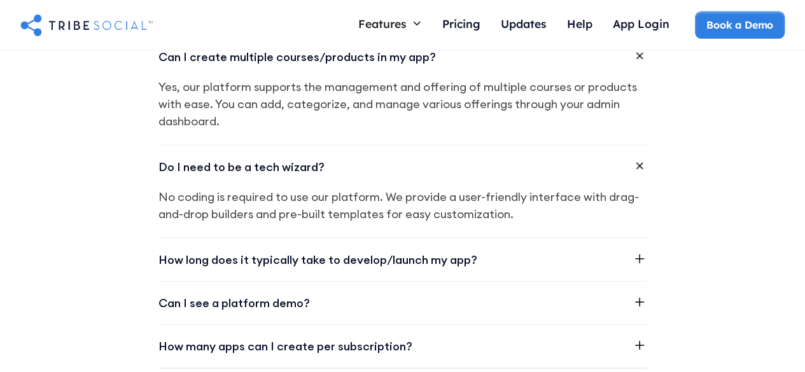
click at [422, 239] on div "How long does it typically take to develop/launch my app?" at bounding box center [402, 260] width 489 height 43
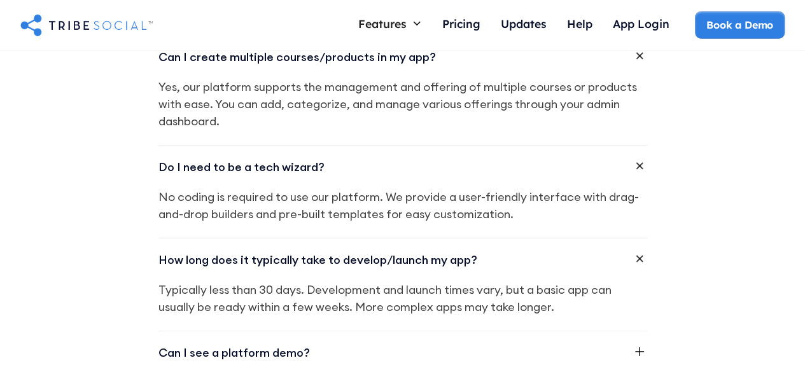
scroll to position [1972, 0]
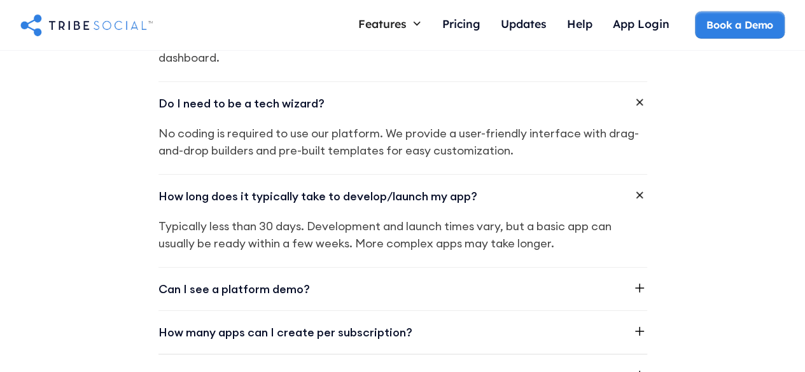
click at [425, 225] on p "Typically less than 30 days. Development and launch times vary, but a basic app…" at bounding box center [402, 235] width 489 height 34
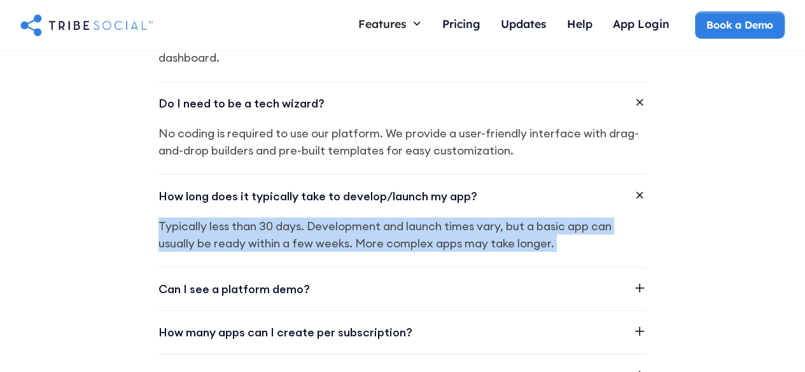
click at [425, 225] on p "Typically less than 30 days. Development and launch times vary, but a basic app…" at bounding box center [402, 235] width 489 height 34
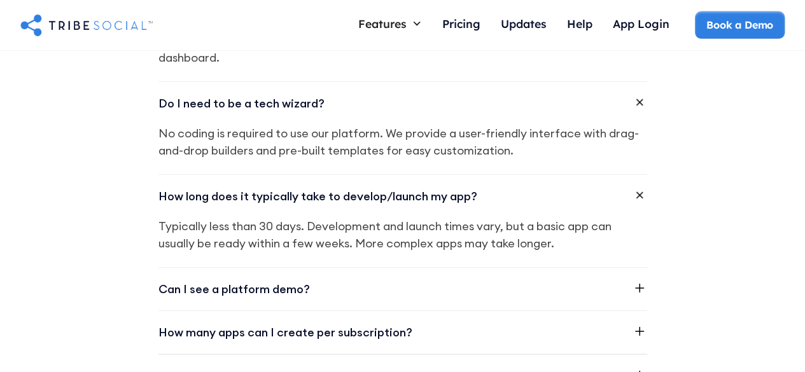
click at [420, 188] on div "How long does it typically take to develop/launch my app?" at bounding box center [317, 196] width 319 height 17
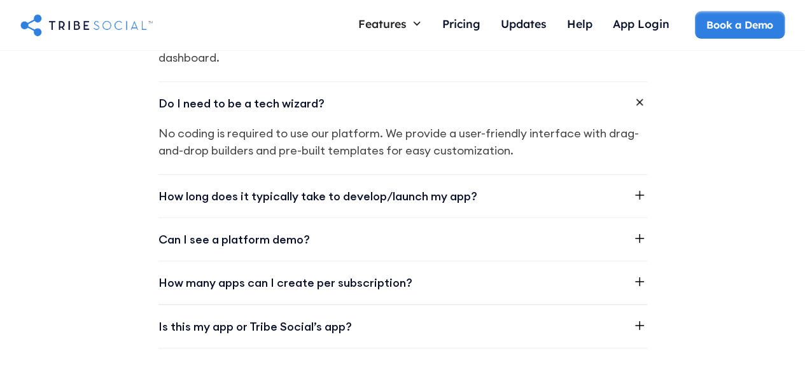
click at [420, 188] on div "How long does it typically take to develop/launch my app?" at bounding box center [317, 196] width 319 height 17
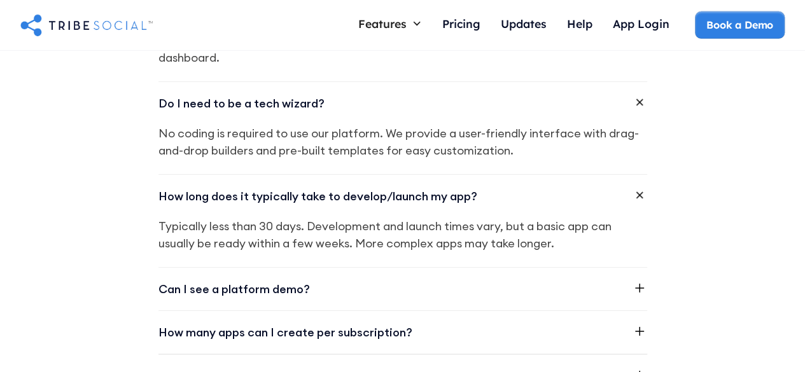
click at [444, 228] on p "Typically less than 30 days. Development and launch times vary, but a basic app…" at bounding box center [402, 235] width 489 height 34
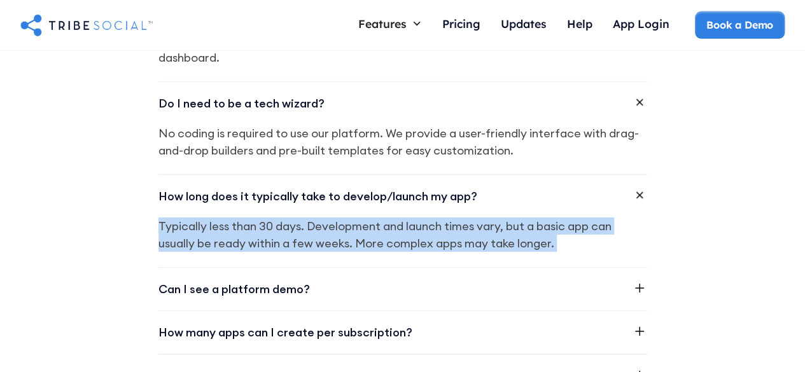
click at [444, 228] on p "Typically less than 30 days. Development and launch times vary, but a basic app…" at bounding box center [402, 235] width 489 height 34
click at [206, 218] on p "Typically less than 30 days. Development and launch times vary, but a basic app…" at bounding box center [402, 235] width 489 height 34
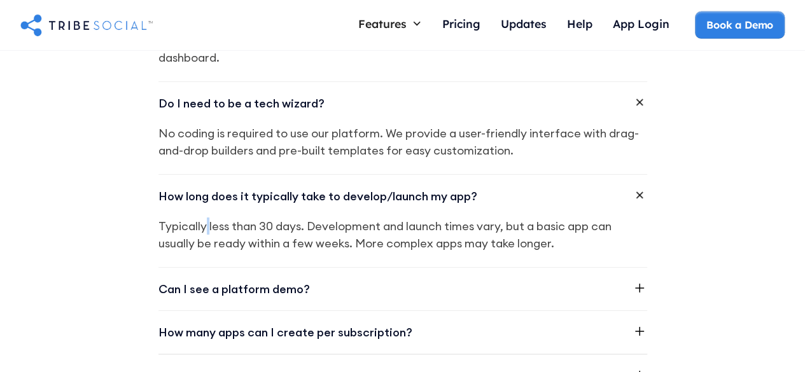
click at [206, 218] on p "Typically less than 30 days. Development and launch times vary, but a basic app…" at bounding box center [402, 235] width 489 height 34
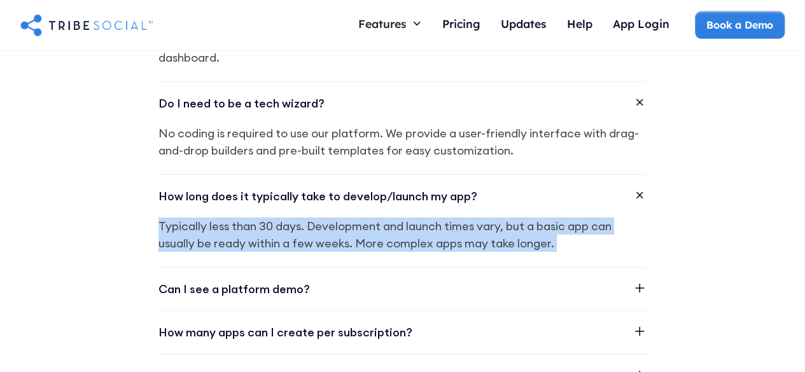
drag, startPoint x: 206, startPoint y: 207, endPoint x: 422, endPoint y: 221, distance: 216.8
click at [422, 221] on p "Typically less than 30 days. Development and launch times vary, but a basic app…" at bounding box center [402, 235] width 489 height 34
click at [395, 218] on p "Typically less than 30 days. Development and launch times vary, but a basic app…" at bounding box center [402, 235] width 489 height 34
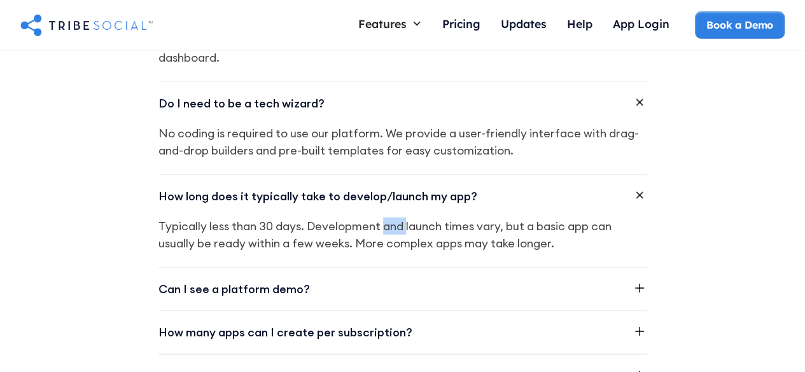
click at [395, 218] on p "Typically less than 30 days. Development and launch times vary, but a basic app…" at bounding box center [402, 235] width 489 height 34
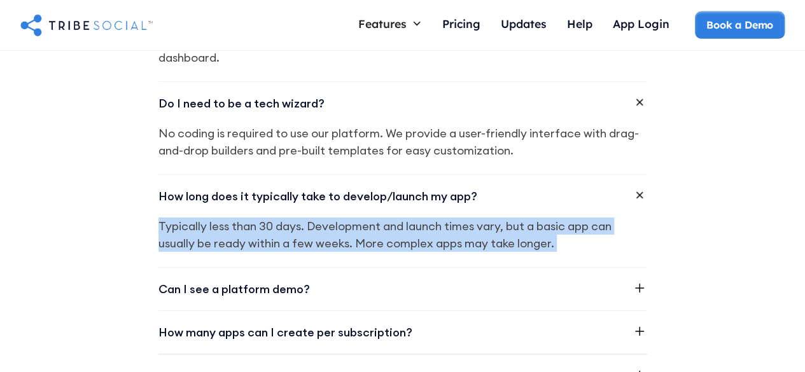
click at [395, 218] on p "Typically less than 30 days. Development and launch times vary, but a basic app…" at bounding box center [402, 235] width 489 height 34
click at [502, 218] on p "Typically less than 30 days. Development and launch times vary, but a basic app…" at bounding box center [402, 235] width 489 height 34
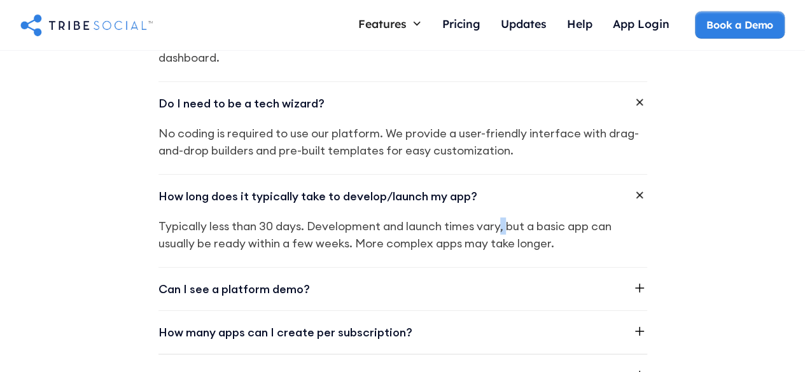
click at [502, 218] on p "Typically less than 30 days. Development and launch times vary, but a basic app…" at bounding box center [402, 235] width 489 height 34
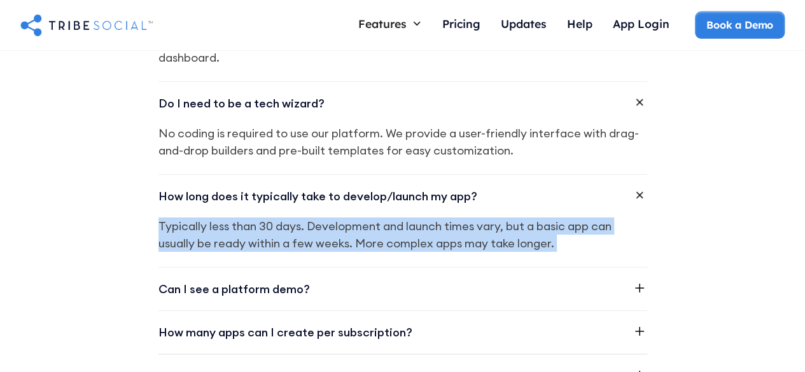
click at [502, 218] on p "Typically less than 30 days. Development and launch times vary, but a basic app…" at bounding box center [402, 235] width 489 height 34
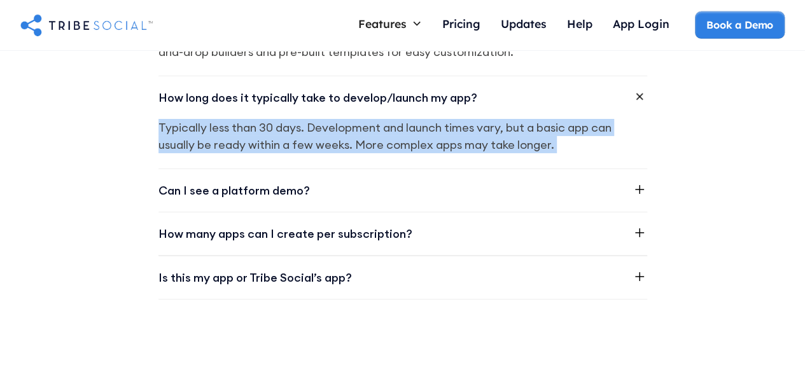
scroll to position [2100, 0]
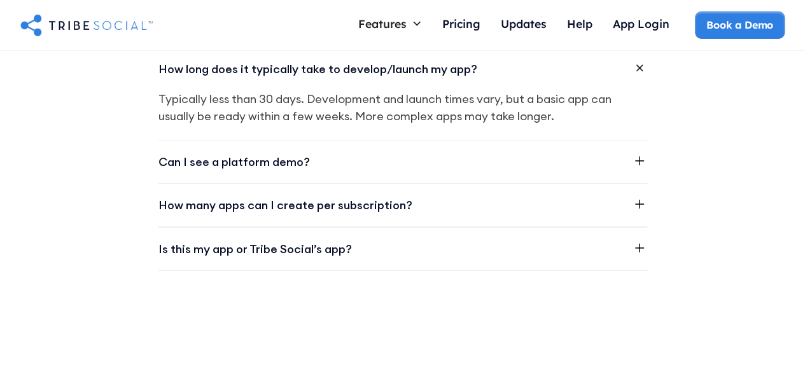
click at [425, 141] on div "Can I see a platform demo?" at bounding box center [402, 162] width 489 height 43
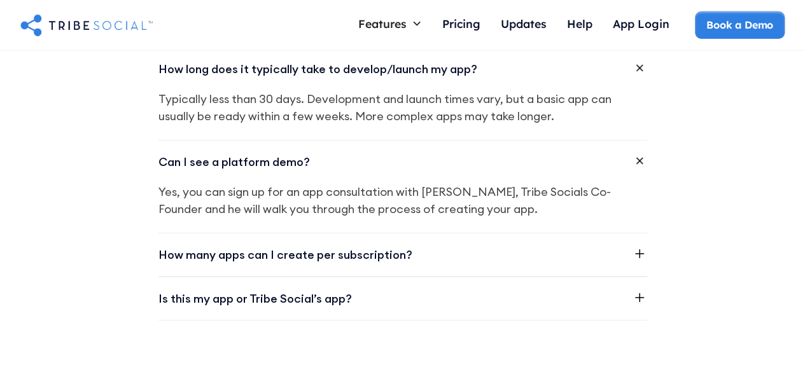
click at [448, 183] on p "Yes, you can sign up for an app consultation with [PERSON_NAME], Tribe Socials …" at bounding box center [402, 200] width 489 height 34
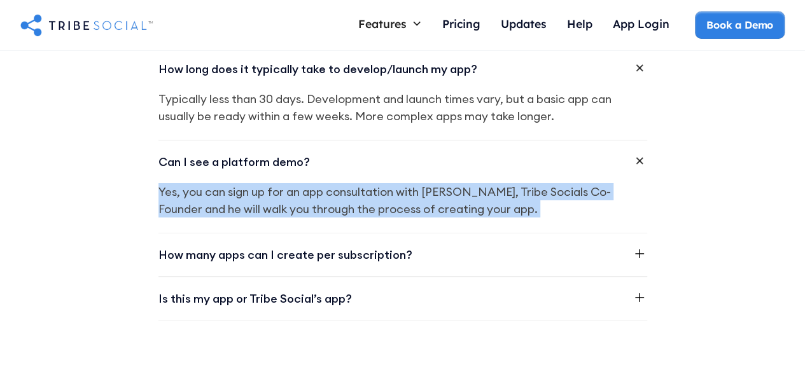
click at [448, 183] on p "Yes, you can sign up for an app consultation with [PERSON_NAME], Tribe Socials …" at bounding box center [402, 200] width 489 height 34
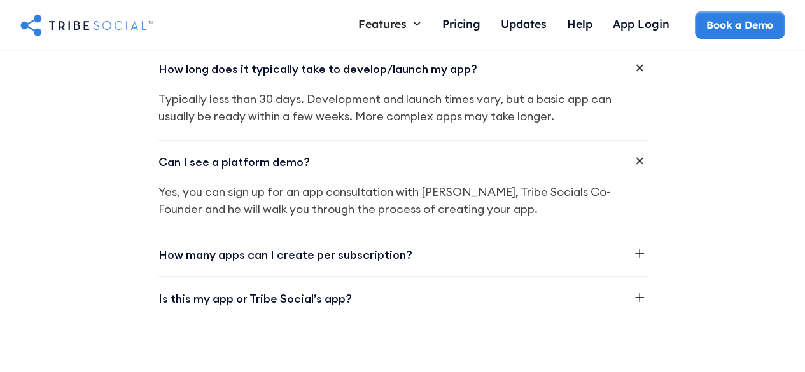
click at [522, 249] on div "How many apps can I create per subscription?" at bounding box center [402, 254] width 489 height 43
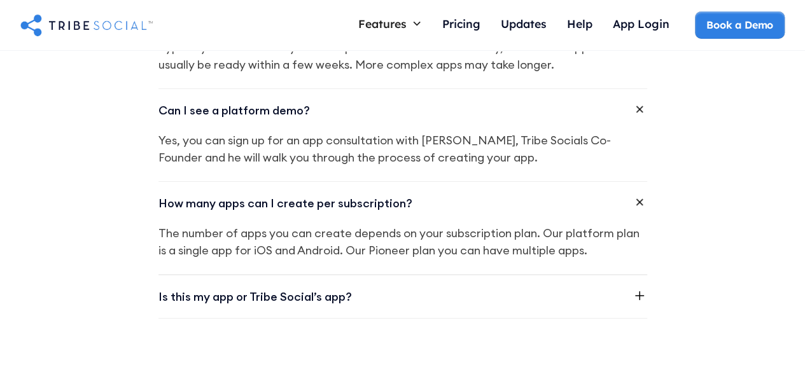
scroll to position [2163, 0]
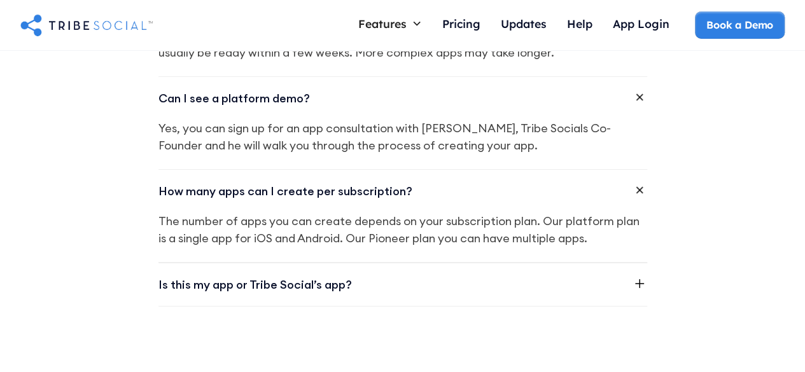
click at [512, 225] on p "The number of apps you can create depends on your subscription plan. Our platfo…" at bounding box center [402, 229] width 489 height 34
click at [557, 274] on div "Is this my app or Tribe Social’s app?" at bounding box center [402, 284] width 489 height 43
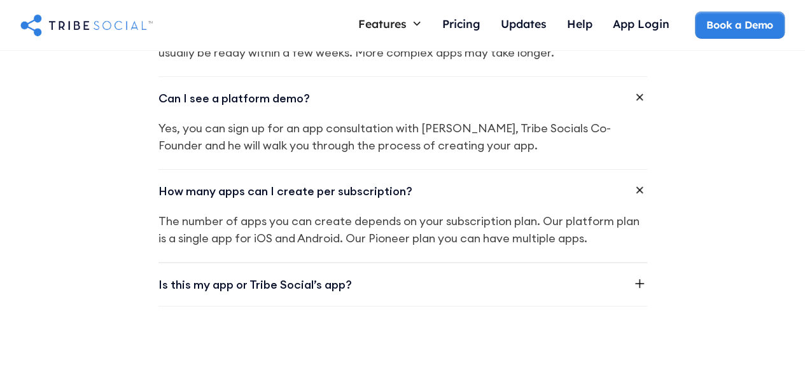
click at [571, 266] on div "Is this my app or Tribe Social’s app?" at bounding box center [402, 284] width 489 height 43
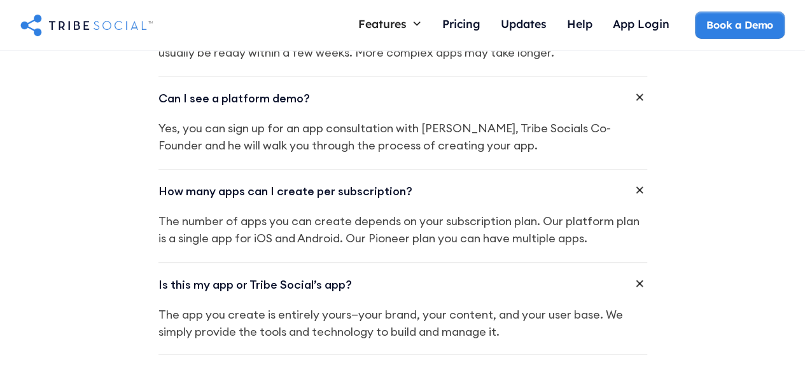
click at [604, 319] on p "The app you create is entirely yours—your brand, your content, and your user ba…" at bounding box center [402, 323] width 489 height 34
click at [605, 319] on p "The app you create is entirely yours—your brand, your content, and your user ba…" at bounding box center [402, 323] width 489 height 34
click at [606, 319] on p "The app you create is entirely yours—your brand, your content, and your user ba…" at bounding box center [402, 323] width 489 height 34
click at [609, 306] on p "The app you create is entirely yours—your brand, your content, and your user ba…" at bounding box center [402, 323] width 489 height 34
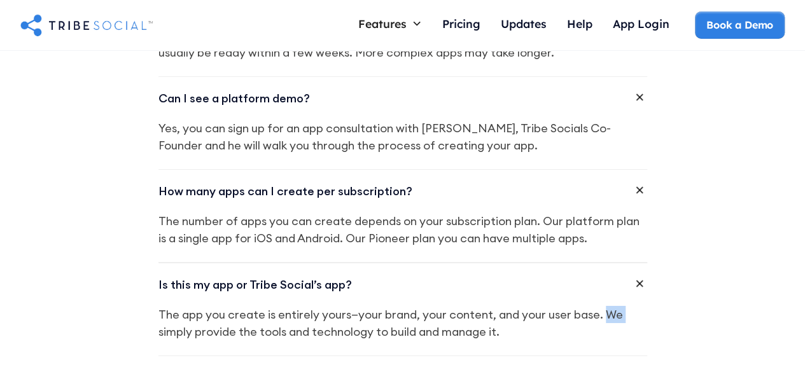
click at [609, 306] on p "The app you create is entirely yours—your brand, your content, and your user ba…" at bounding box center [402, 323] width 489 height 34
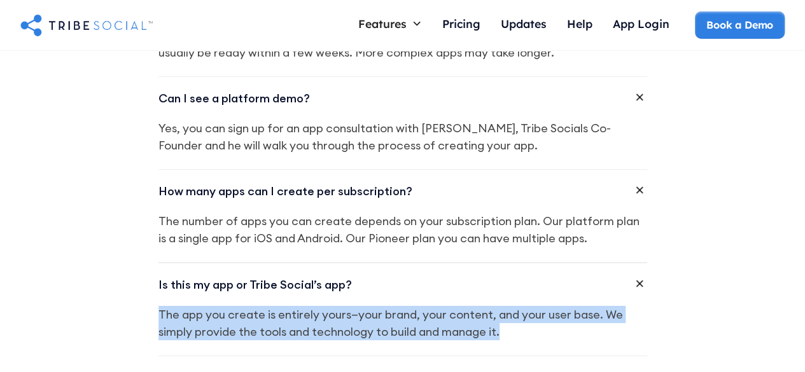
click at [609, 306] on p "The app you create is entirely yours—your brand, your content, and your user ba…" at bounding box center [402, 323] width 489 height 34
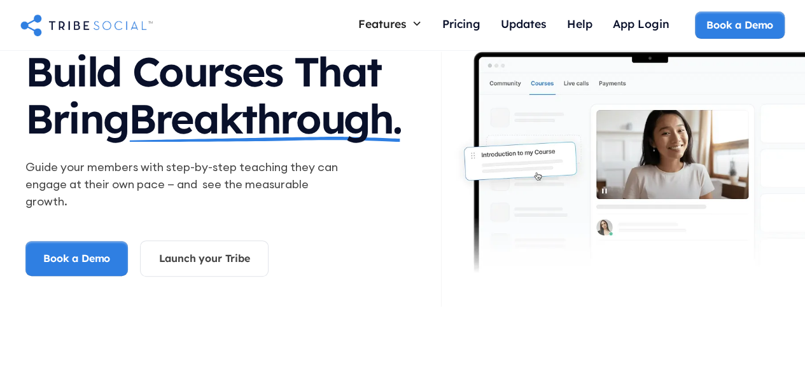
scroll to position [0, 0]
